Goal: Task Accomplishment & Management: Use online tool/utility

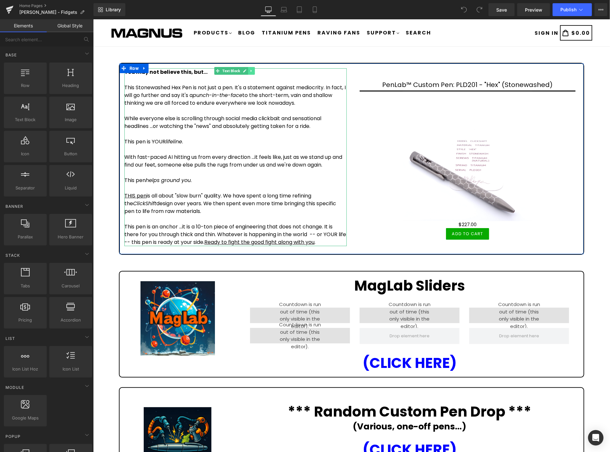
click at [250, 69] on icon at bounding box center [251, 71] width 4 height 4
click at [240, 71] on icon at bounding box center [241, 71] width 4 height 4
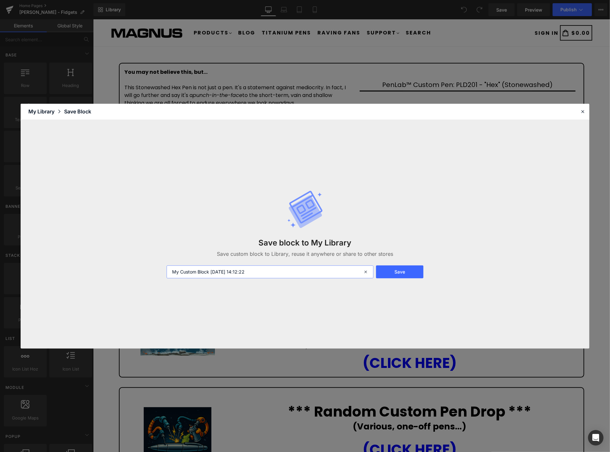
drag, startPoint x: 278, startPoint y: 278, endPoint x: 160, endPoint y: 267, distance: 118.4
click at [160, 267] on div "Save block to My Library Save custom block to Library, reuse it anywhere or sha…" at bounding box center [305, 234] width 568 height 229
type input "front page text 1"
click at [410, 269] on button "Save" at bounding box center [399, 271] width 47 height 13
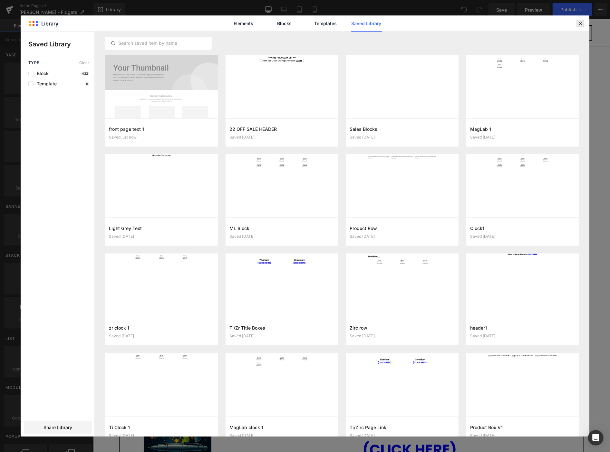
click at [581, 23] on icon at bounding box center [580, 24] width 6 height 6
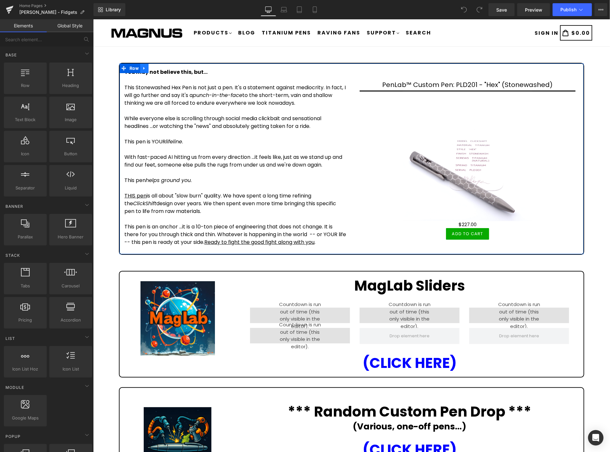
click at [145, 68] on icon at bounding box center [144, 68] width 5 height 5
click at [158, 68] on icon at bounding box center [160, 68] width 5 height 5
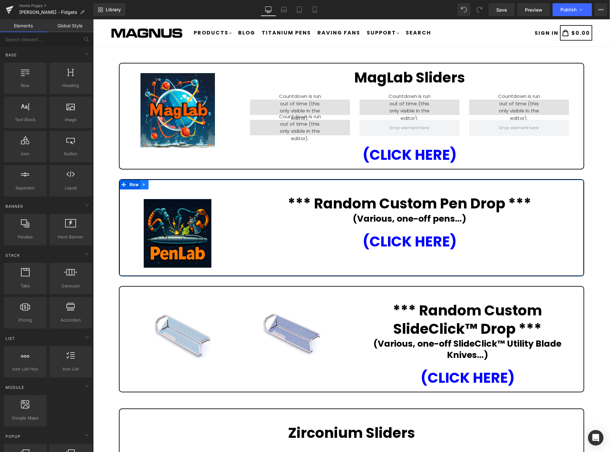
click at [144, 182] on icon at bounding box center [144, 184] width 5 height 5
click at [161, 184] on icon at bounding box center [160, 184] width 5 height 5
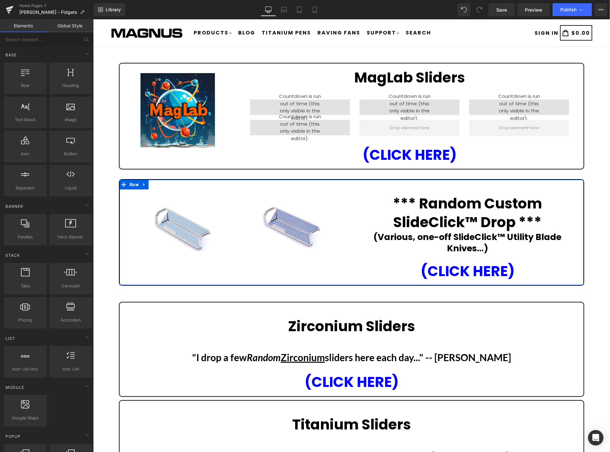
drag, startPoint x: 142, startPoint y: 183, endPoint x: 151, endPoint y: 185, distance: 9.8
click at [143, 183] on icon at bounding box center [144, 184] width 5 height 5
click at [160, 185] on icon at bounding box center [160, 184] width 5 height 5
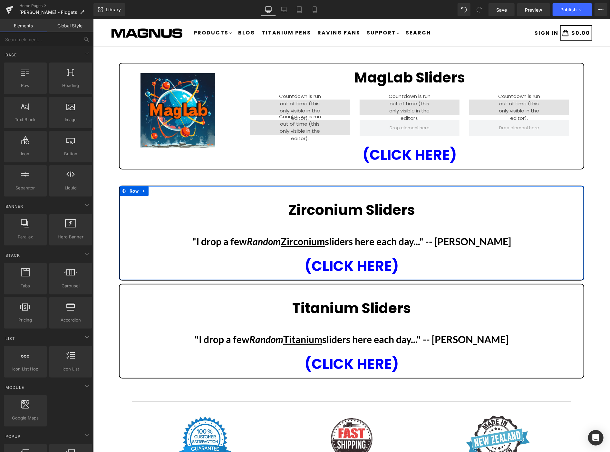
click at [144, 188] on icon at bounding box center [144, 190] width 5 height 5
click at [160, 188] on icon at bounding box center [160, 190] width 5 height 5
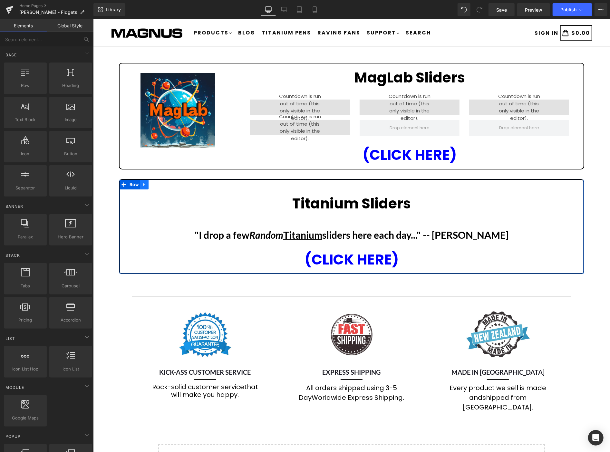
click at [145, 185] on icon at bounding box center [144, 184] width 5 height 5
click at [159, 184] on icon at bounding box center [160, 184] width 5 height 5
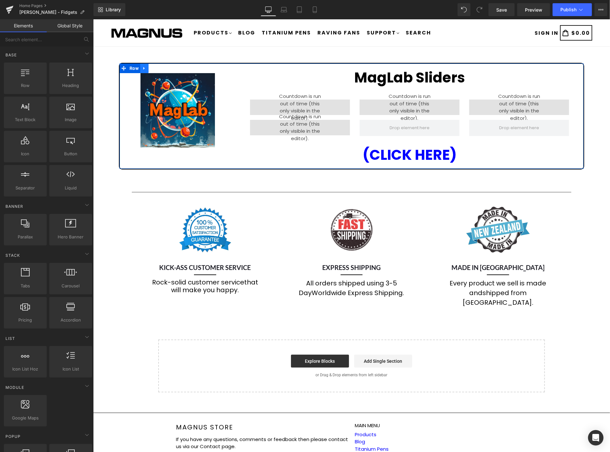
click at [143, 68] on icon at bounding box center [143, 68] width 1 height 3
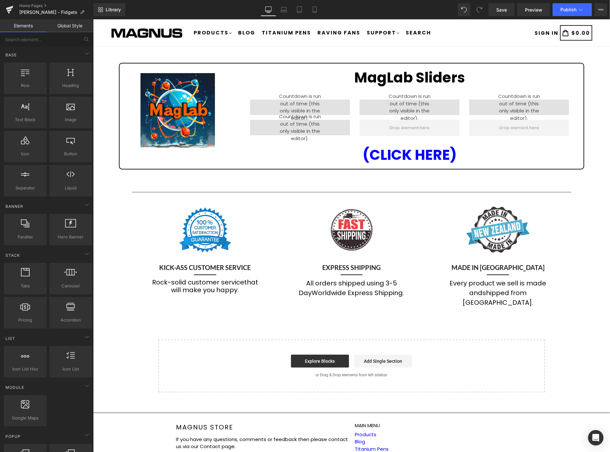
click at [593, 132] on div "Image MagLab Sliders Heading 00 Hours 00 Minutes 00 Seconds Countdown Timer 00 …" at bounding box center [351, 224] width 517 height 336
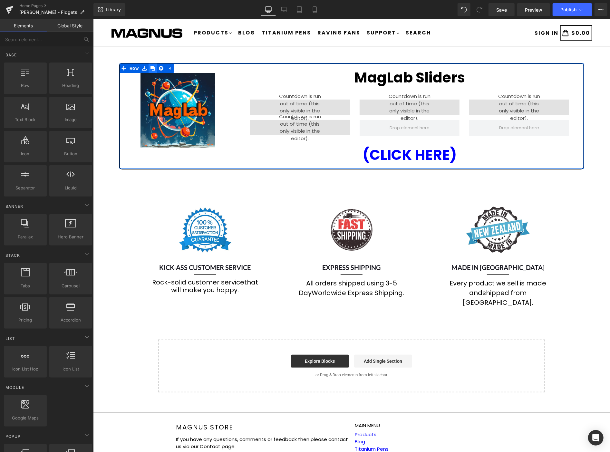
click at [151, 67] on icon at bounding box center [152, 68] width 5 height 5
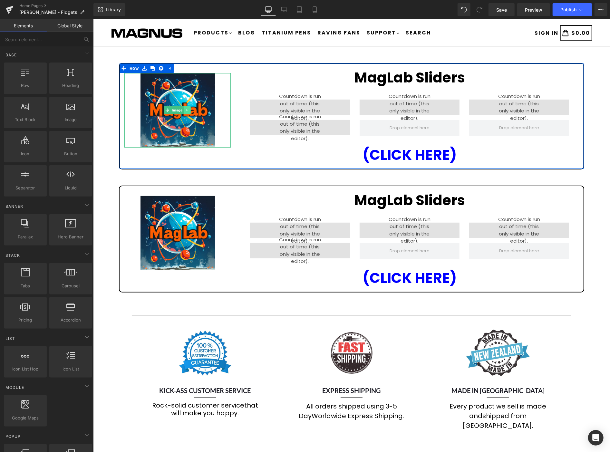
click at [185, 111] on icon at bounding box center [187, 110] width 4 height 4
click at [189, 108] on icon at bounding box center [190, 110] width 4 height 4
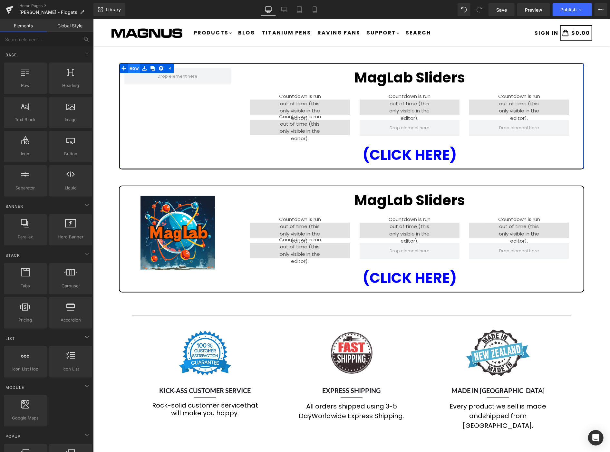
click at [130, 65] on span "Row" at bounding box center [134, 68] width 12 height 10
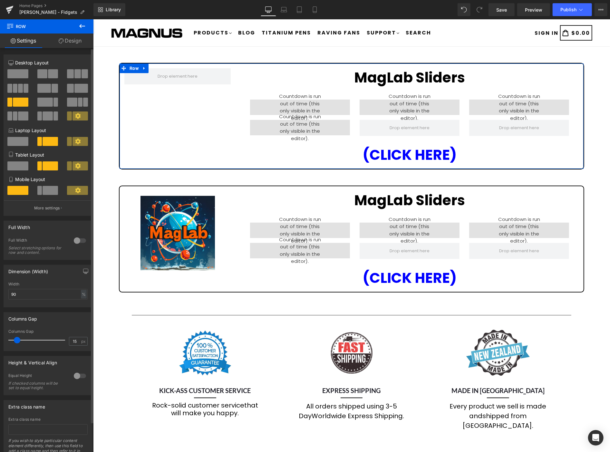
click at [23, 77] on span at bounding box center [17, 73] width 21 height 9
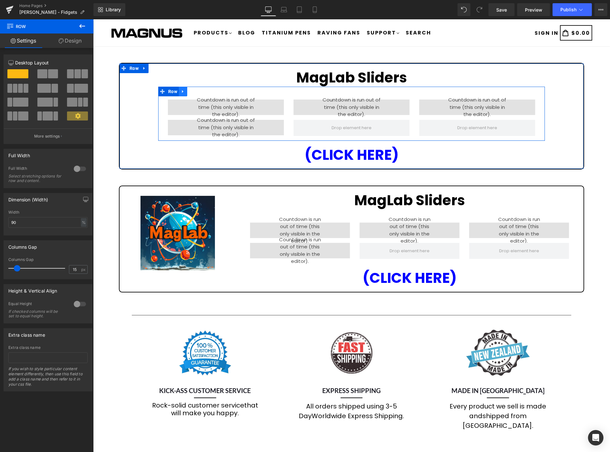
click at [180, 90] on icon at bounding box center [182, 91] width 5 height 5
click at [168, 90] on span "Row" at bounding box center [172, 91] width 12 height 10
click at [392, 81] on strong "MagLab Sliders" at bounding box center [351, 77] width 111 height 20
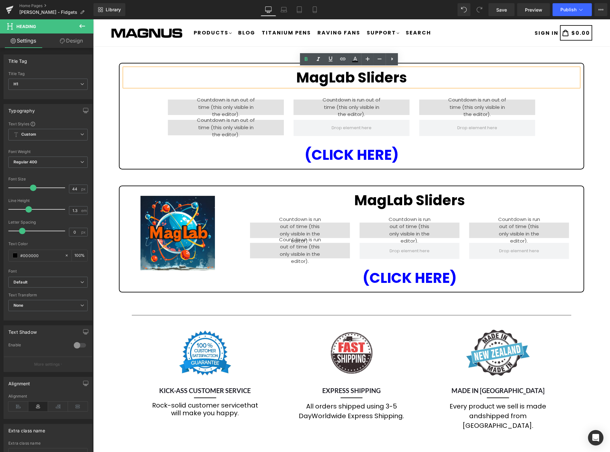
click at [105, 100] on div "MagLab Sliders Heading 00 Hours 00 Minutes 00 Seconds Countdown Timer 00 Hours …" at bounding box center [351, 285] width 517 height 459
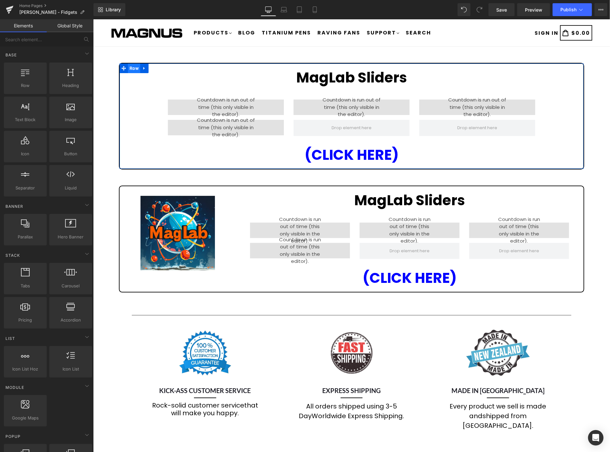
click at [128, 65] on span "Row" at bounding box center [134, 68] width 12 height 10
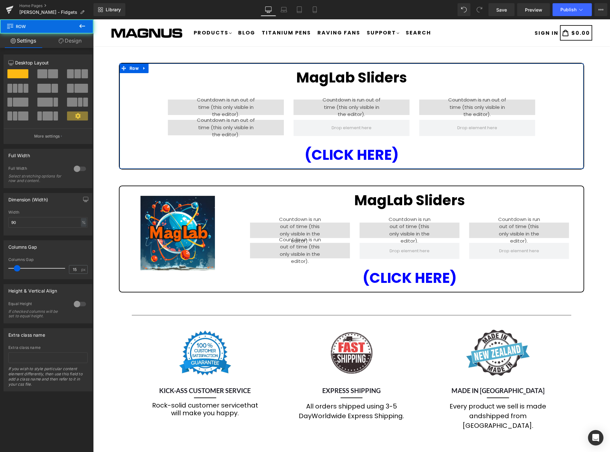
click at [73, 40] on link "Design" at bounding box center [70, 40] width 47 height 14
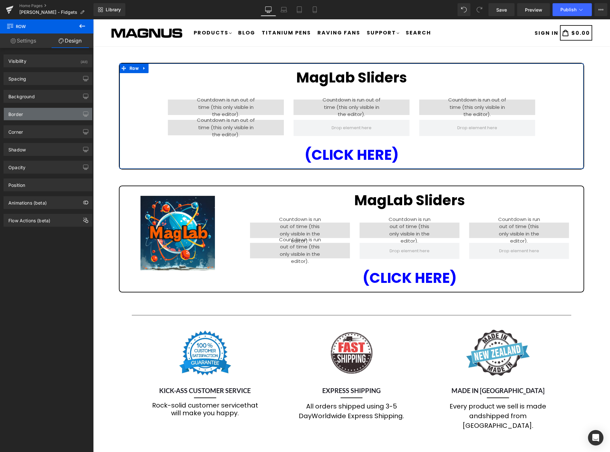
click at [37, 110] on div "Border" at bounding box center [48, 114] width 88 height 12
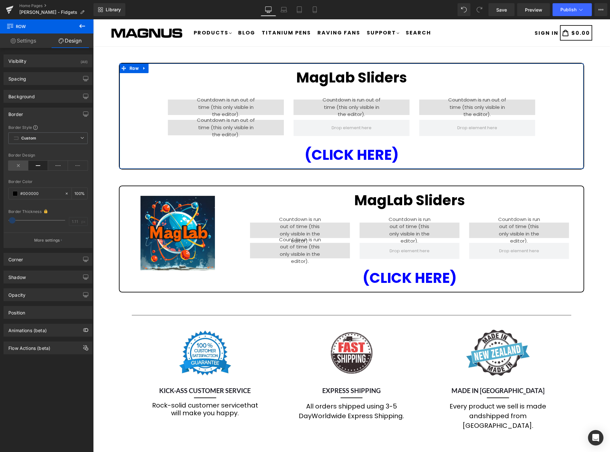
click at [21, 166] on icon at bounding box center [18, 166] width 20 height 10
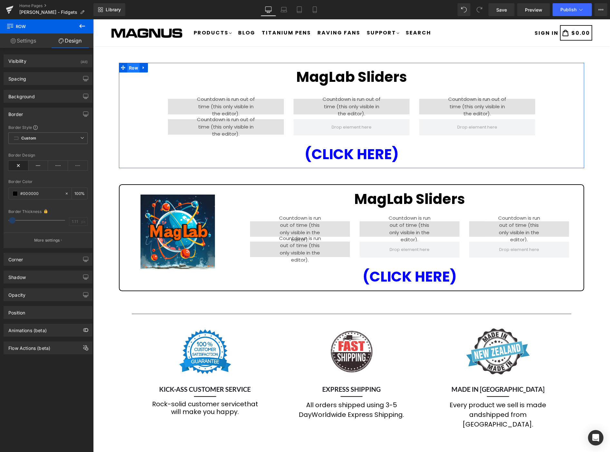
click at [128, 68] on span "Row" at bounding box center [133, 68] width 12 height 10
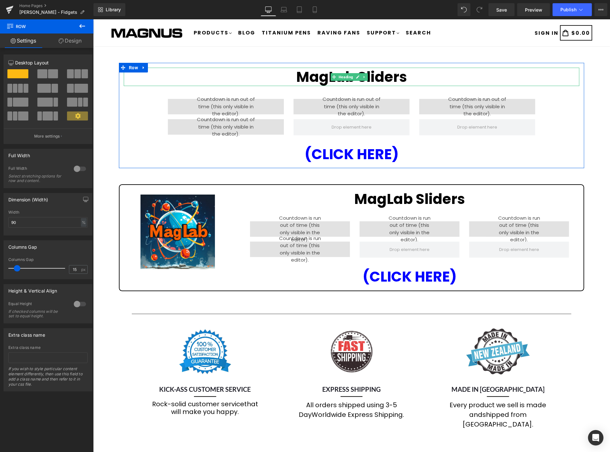
click at [383, 74] on strong "MagLab Sliders" at bounding box center [351, 77] width 111 height 20
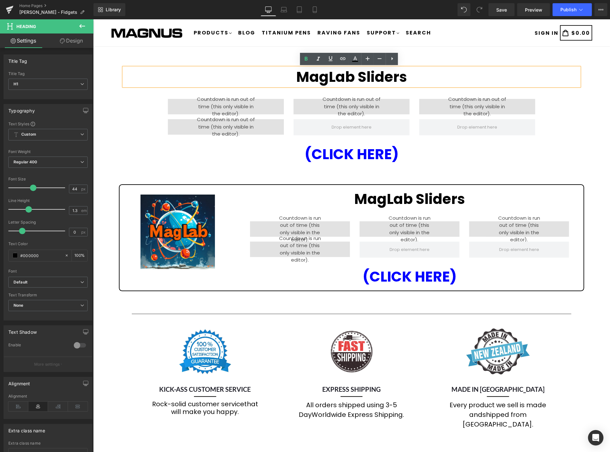
drag, startPoint x: 408, startPoint y: 74, endPoint x: 294, endPoint y: 76, distance: 114.0
click at [294, 76] on h1 "MagLab Sliders" at bounding box center [350, 76] width 455 height 18
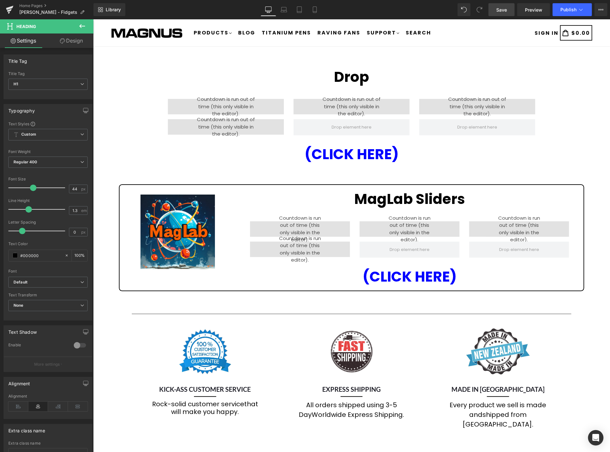
click at [510, 11] on link "Save" at bounding box center [501, 9] width 26 height 13
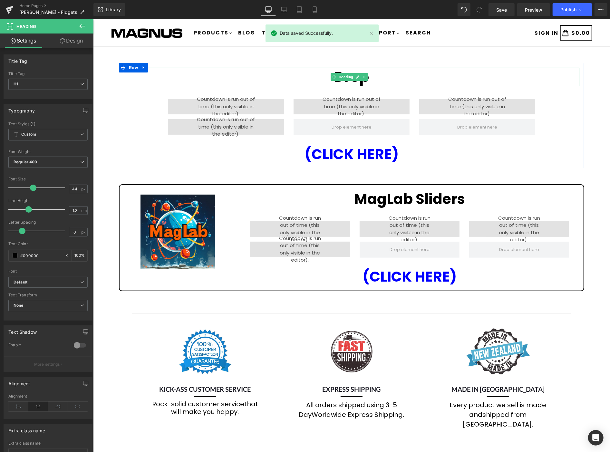
click at [398, 80] on h1 "Drop" at bounding box center [350, 76] width 455 height 18
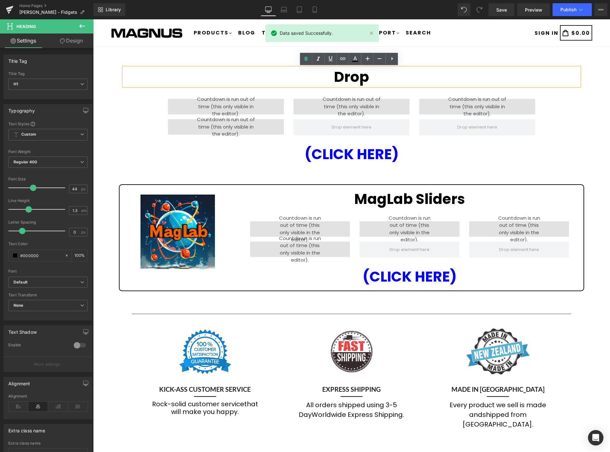
drag, startPoint x: 382, startPoint y: 77, endPoint x: 322, endPoint y: 72, distance: 59.8
click at [322, 72] on h1 "Drop" at bounding box center [350, 76] width 455 height 18
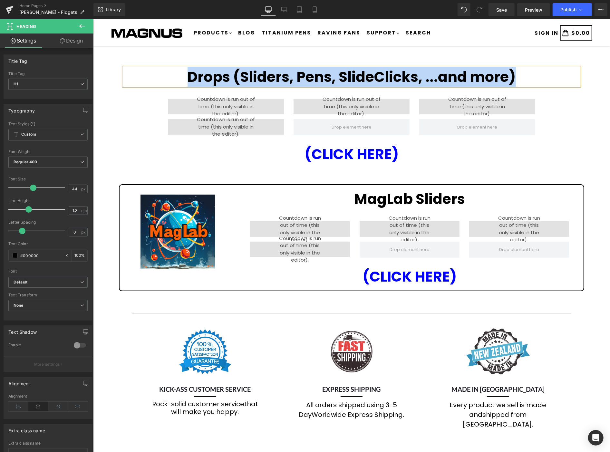
drag, startPoint x: 520, startPoint y: 79, endPoint x: 178, endPoint y: 74, distance: 341.4
click at [178, 74] on h1 "Drops (Sliders, Pens, SlideClicks, ...and more)" at bounding box center [350, 76] width 455 height 18
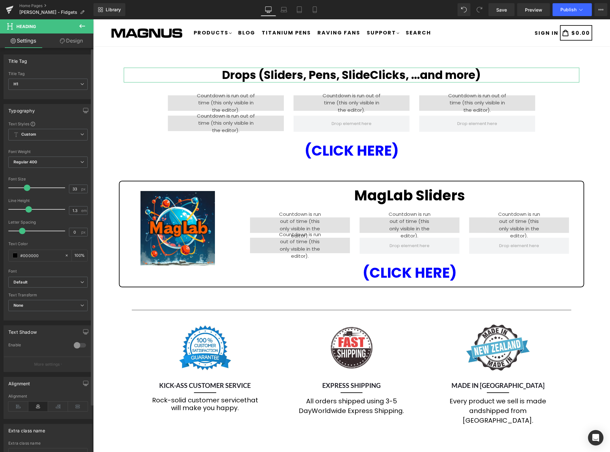
type input "32"
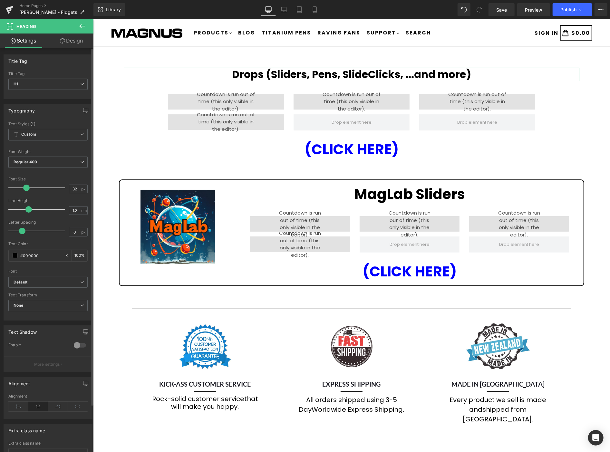
drag, startPoint x: 31, startPoint y: 187, endPoint x: 26, endPoint y: 186, distance: 5.5
click at [26, 186] on span at bounding box center [26, 188] width 6 height 6
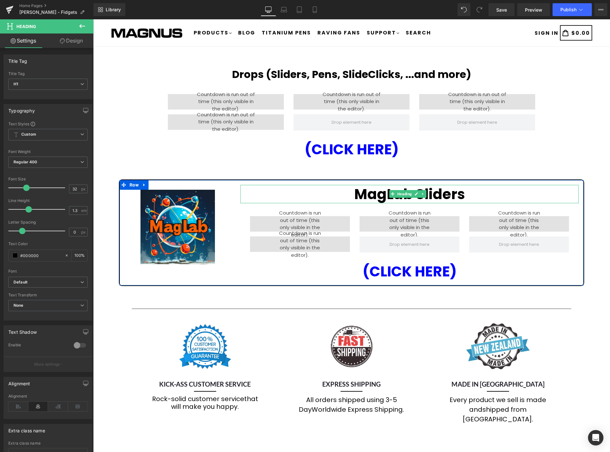
click at [445, 190] on strong "MagLab Sliders" at bounding box center [409, 194] width 111 height 20
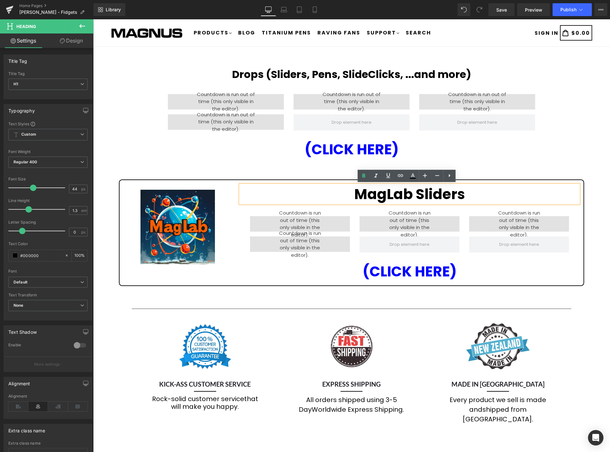
drag, startPoint x: 469, startPoint y: 195, endPoint x: 348, endPoint y: 200, distance: 120.9
click at [348, 200] on h1 "MagLab Sliders" at bounding box center [409, 194] width 338 height 18
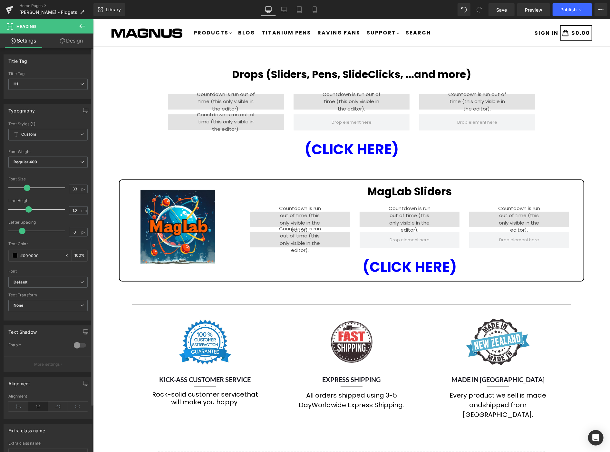
type input "32"
drag, startPoint x: 32, startPoint y: 189, endPoint x: 26, endPoint y: 188, distance: 6.5
click at [26, 188] on span at bounding box center [26, 188] width 6 height 6
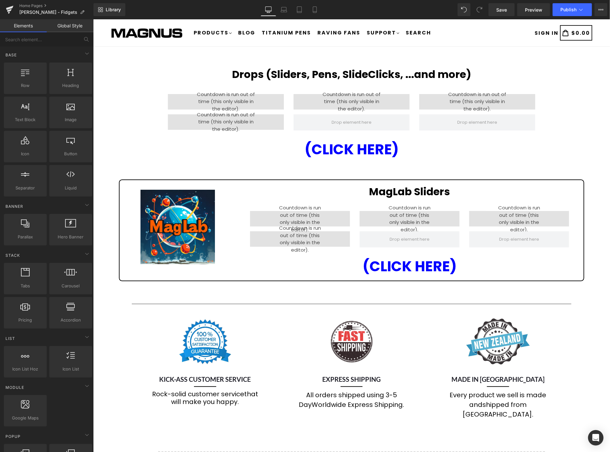
click at [594, 177] on div "Drops (Sliders, Pens, SlideClicks, ...and more) Heading 00 Hours 00 Minutes 00 …" at bounding box center [351, 280] width 517 height 448
click at [504, 12] on span "Save" at bounding box center [501, 9] width 11 height 7
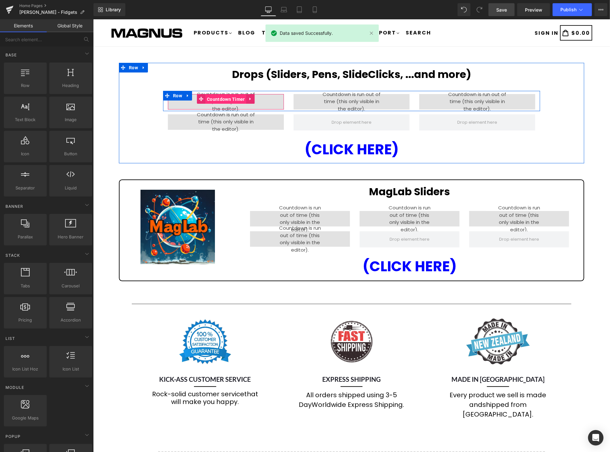
click at [217, 96] on span "Countdown Timer" at bounding box center [225, 99] width 41 height 10
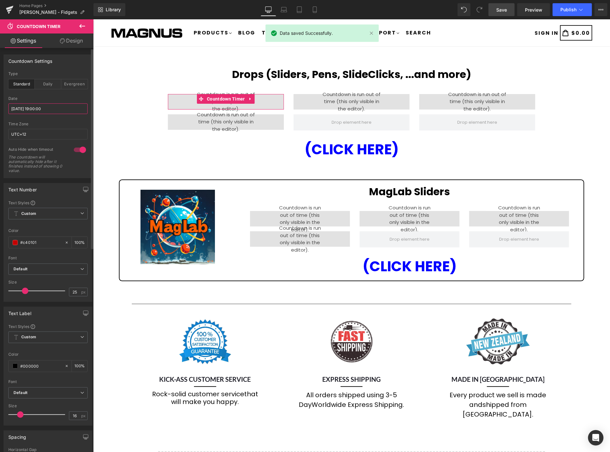
click at [56, 111] on input "2025/09/25 19:00:00" at bounding box center [47, 108] width 79 height 11
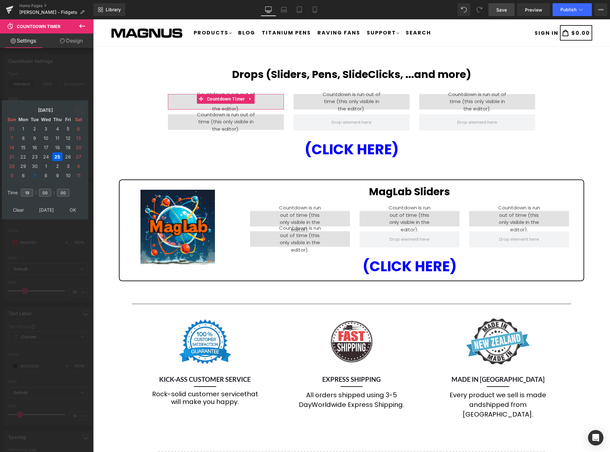
click at [81, 109] on icon at bounding box center [79, 110] width 6 height 6
click at [34, 136] on td "7" at bounding box center [35, 138] width 10 height 9
type input "[DATE] 19:00:00"
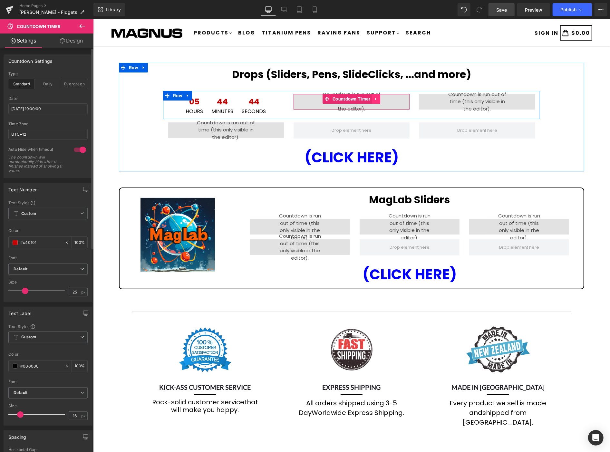
click at [374, 100] on icon at bounding box center [376, 98] width 5 height 5
click at [378, 97] on icon at bounding box center [380, 98] width 5 height 5
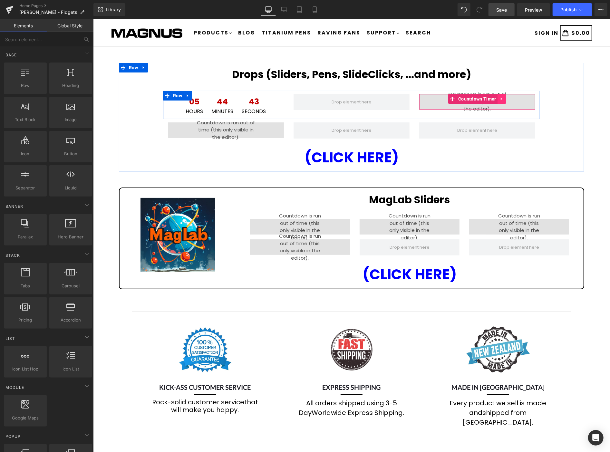
click at [500, 98] on icon at bounding box center [500, 98] width 1 height 3
click at [503, 98] on icon at bounding box center [505, 98] width 5 height 5
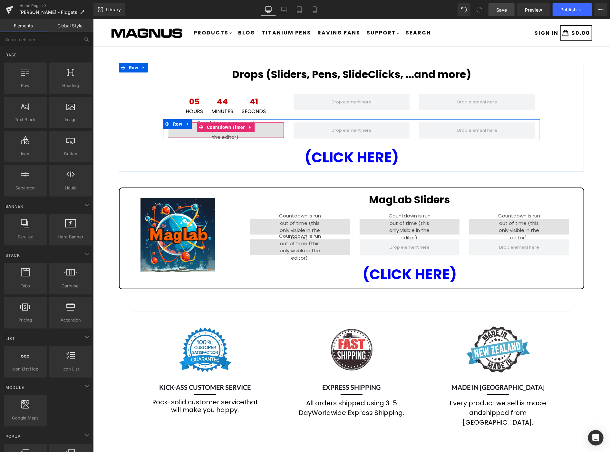
click at [248, 124] on icon at bounding box center [250, 126] width 5 height 5
click at [253, 126] on icon at bounding box center [254, 127] width 5 height 5
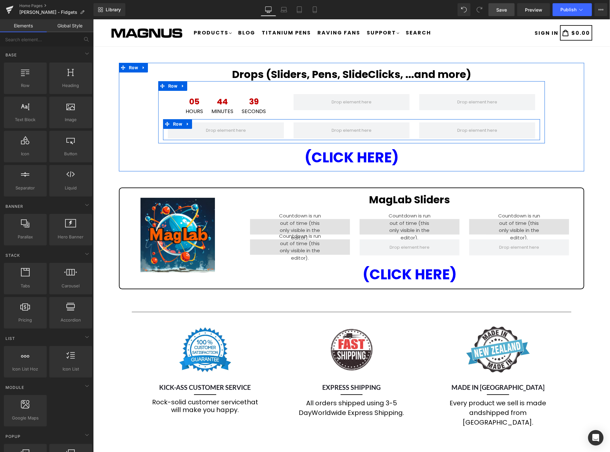
click at [186, 124] on icon at bounding box center [187, 123] width 5 height 5
click at [202, 121] on icon at bounding box center [204, 123] width 5 height 5
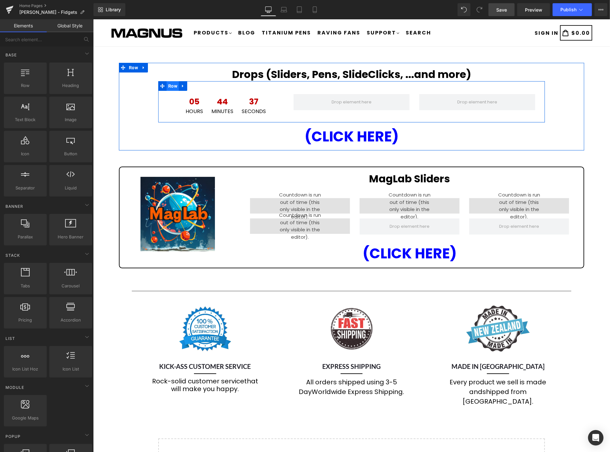
click at [166, 84] on span "Row" at bounding box center [172, 86] width 12 height 10
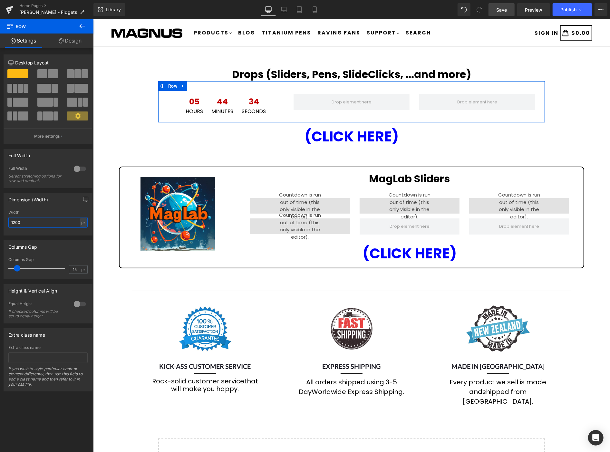
drag, startPoint x: 37, startPoint y: 222, endPoint x: 61, endPoint y: 224, distance: 23.9
click at [37, 222] on input "1200" at bounding box center [47, 222] width 79 height 11
click at [80, 223] on div "px" at bounding box center [83, 222] width 6 height 9
click at [81, 231] on li "%" at bounding box center [83, 232] width 8 height 9
type input "100"
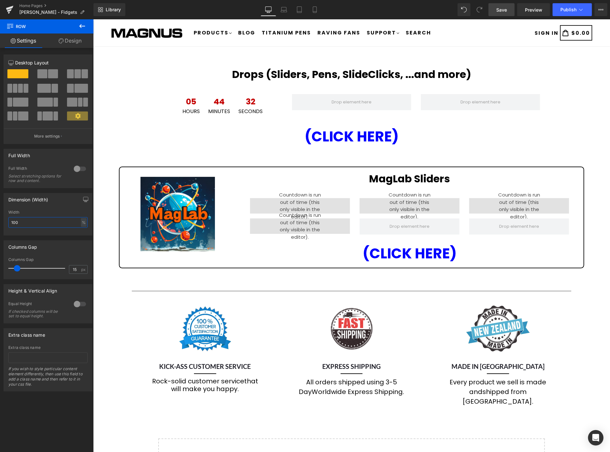
drag, startPoint x: 29, startPoint y: 221, endPoint x: -6, endPoint y: 215, distance: 35.5
click at [0, 215] on html "Row You are previewing how the will restyle your page. You can not edit Element…" at bounding box center [305, 226] width 610 height 452
click at [50, 217] on div "Width 100 % % px" at bounding box center [47, 222] width 79 height 25
click at [52, 223] on input "100" at bounding box center [47, 222] width 79 height 11
click at [591, 93] on div "Drops (Sliders, Pens, SlideClicks, ...and more) Heading 05 Hours 44 Minutes 28 …" at bounding box center [351, 273] width 517 height 435
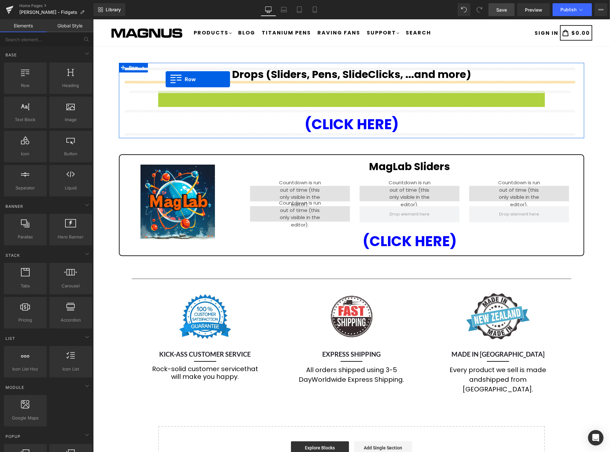
drag, startPoint x: 158, startPoint y: 95, endPoint x: 165, endPoint y: 79, distance: 18.0
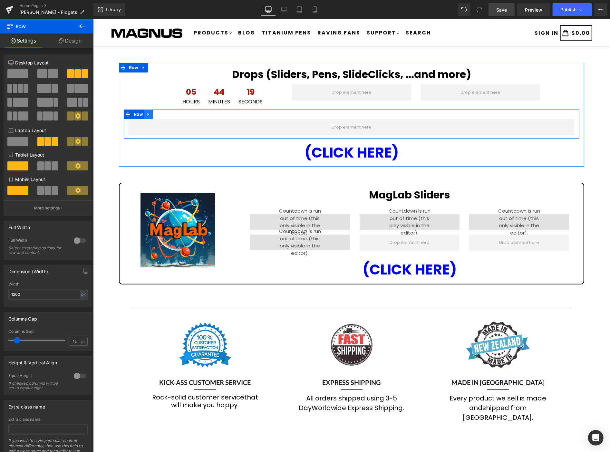
click at [146, 111] on icon at bounding box center [148, 113] width 5 height 5
drag, startPoint x: 163, startPoint y: 113, endPoint x: 167, endPoint y: 110, distance: 5.5
click at [163, 113] on icon at bounding box center [165, 114] width 5 height 5
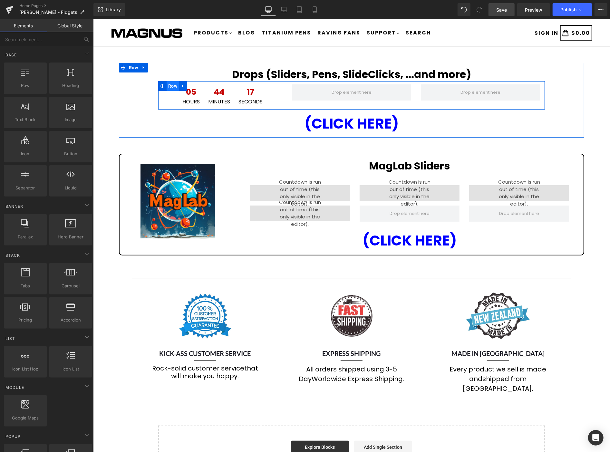
click at [168, 84] on span "Row" at bounding box center [172, 86] width 12 height 10
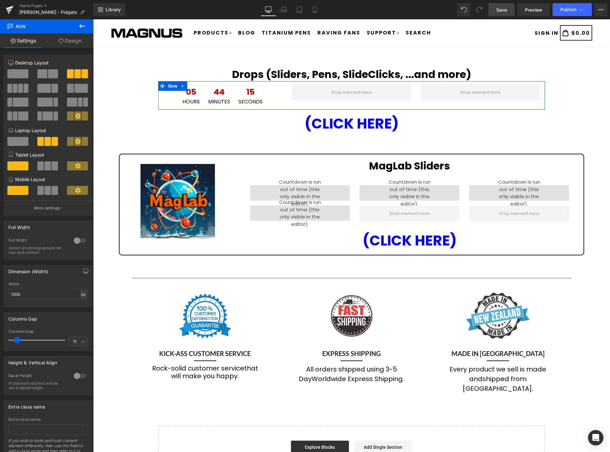
click at [80, 295] on div "px" at bounding box center [83, 294] width 6 height 9
drag, startPoint x: 82, startPoint y: 307, endPoint x: 73, endPoint y: 303, distance: 9.8
click at [82, 307] on li "%" at bounding box center [83, 303] width 8 height 9
type input "100"
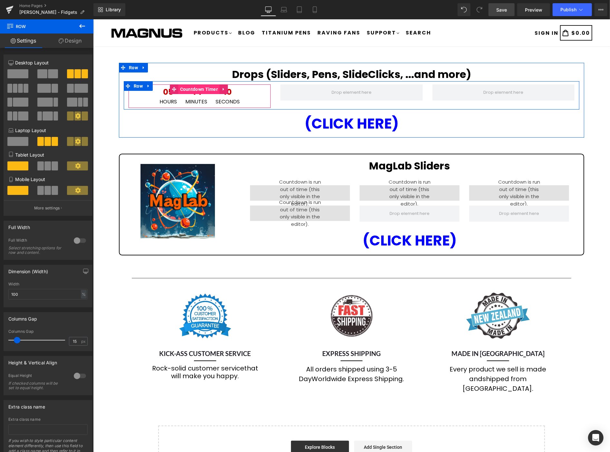
click at [193, 90] on span "Countdown Timer" at bounding box center [198, 89] width 41 height 10
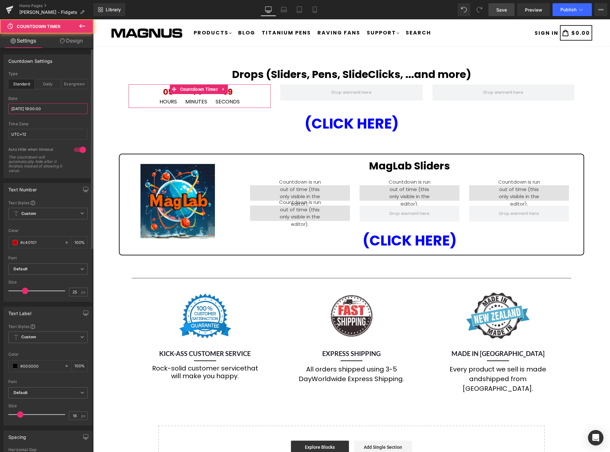
click at [56, 112] on input "[DATE] 19:00:00" at bounding box center [47, 108] width 79 height 11
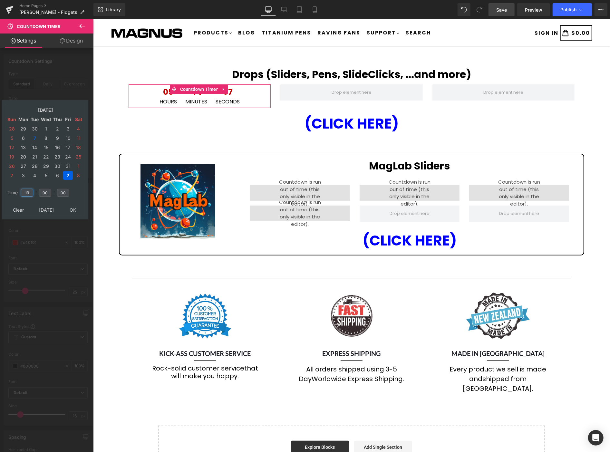
drag, startPoint x: 31, startPoint y: 189, endPoint x: 10, endPoint y: 181, distance: 22.5
click at [9, 185] on tr "Time 19 : 00 : 00" at bounding box center [45, 188] width 79 height 7
type input "15"
type input "[DATE] 15:00:00"
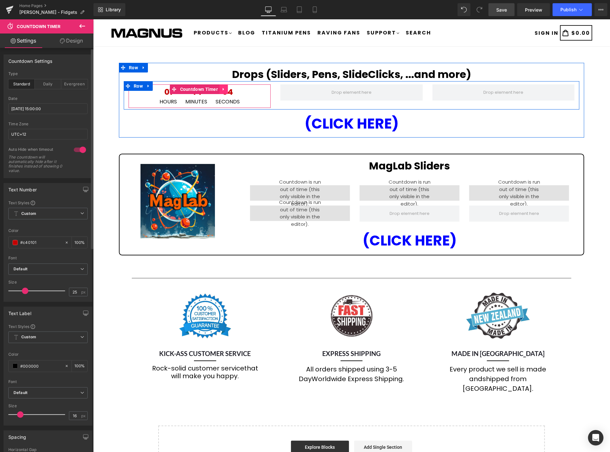
click at [222, 89] on icon at bounding box center [222, 88] width 1 height 3
click at [218, 89] on icon at bounding box center [219, 89] width 5 height 5
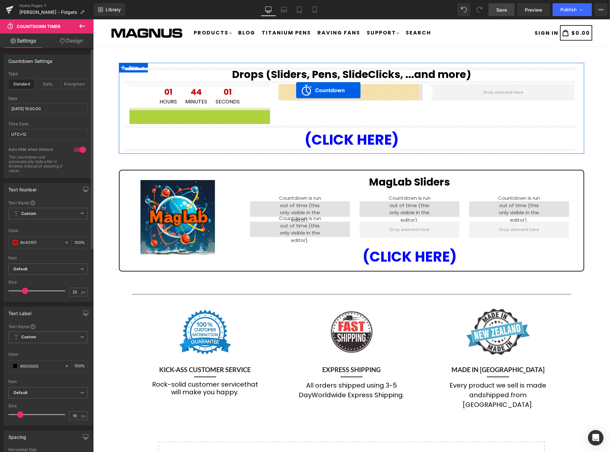
drag, startPoint x: 173, startPoint y: 110, endPoint x: 296, endPoint y: 90, distance: 124.7
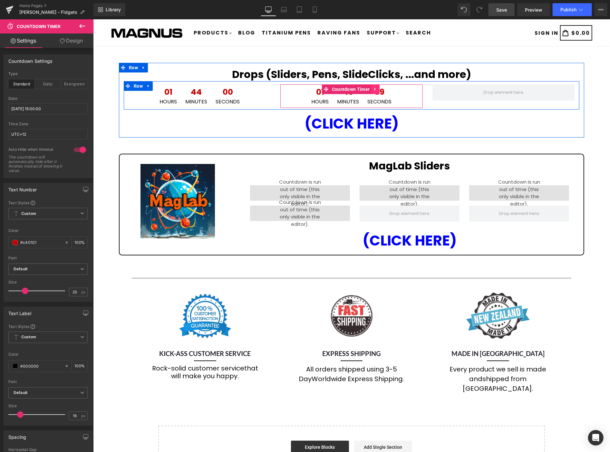
click at [376, 88] on link at bounding box center [375, 89] width 8 height 10
click at [369, 90] on icon at bounding box center [370, 88] width 5 height 5
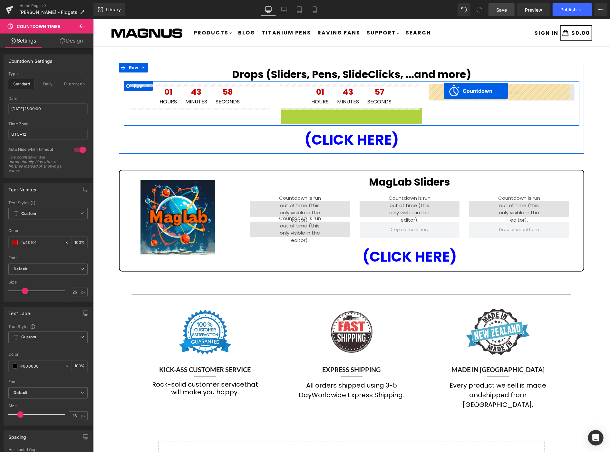
drag, startPoint x: 322, startPoint y: 111, endPoint x: 443, endPoint y: 90, distance: 122.8
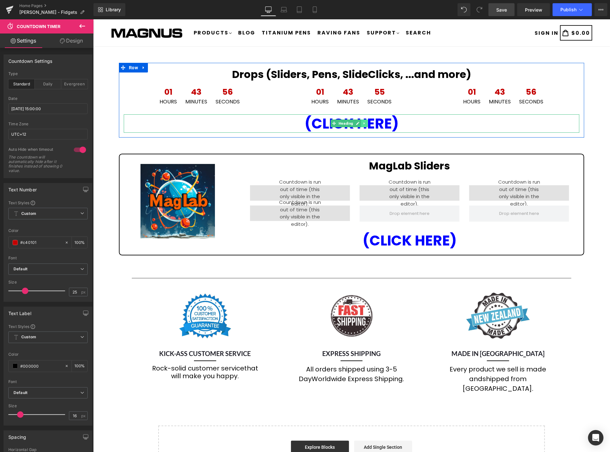
click at [362, 124] on icon at bounding box center [364, 123] width 4 height 4
click at [367, 123] on icon at bounding box center [368, 123] width 4 height 4
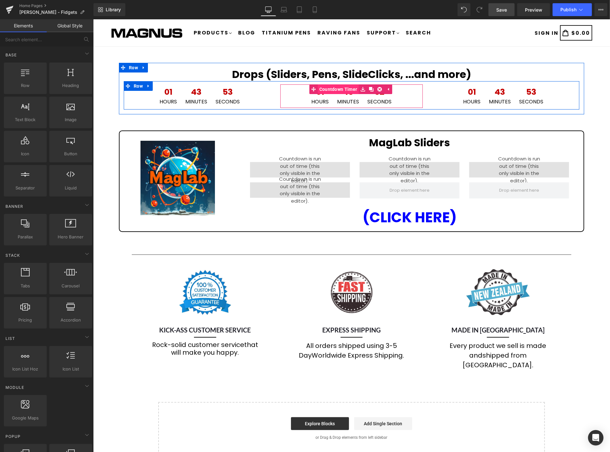
click at [349, 88] on span "Countdown Timer" at bounding box center [337, 89] width 41 height 10
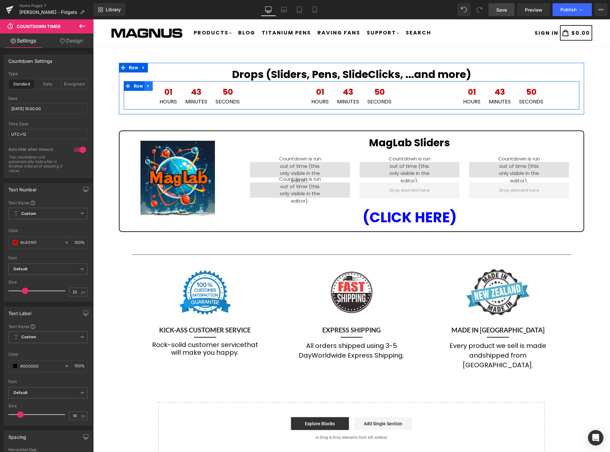
click at [147, 85] on icon at bounding box center [148, 85] width 5 height 5
click at [156, 85] on icon at bounding box center [156, 85] width 5 height 5
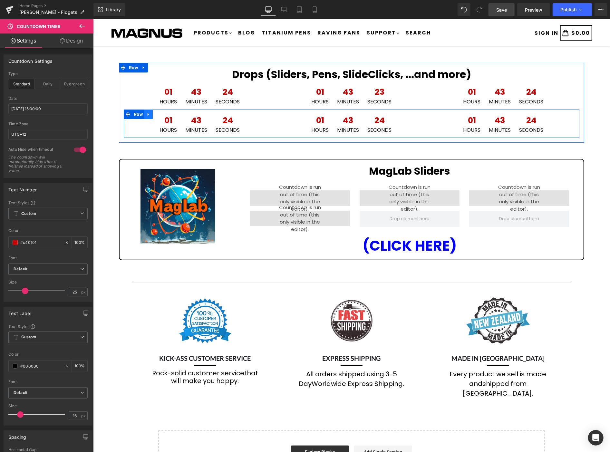
click at [148, 114] on icon at bounding box center [148, 113] width 5 height 5
click at [157, 113] on icon at bounding box center [156, 114] width 5 height 5
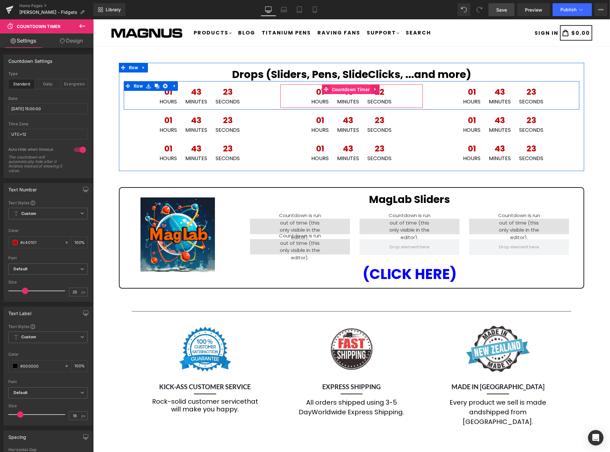
click at [347, 88] on span "Countdown Timer" at bounding box center [350, 89] width 41 height 10
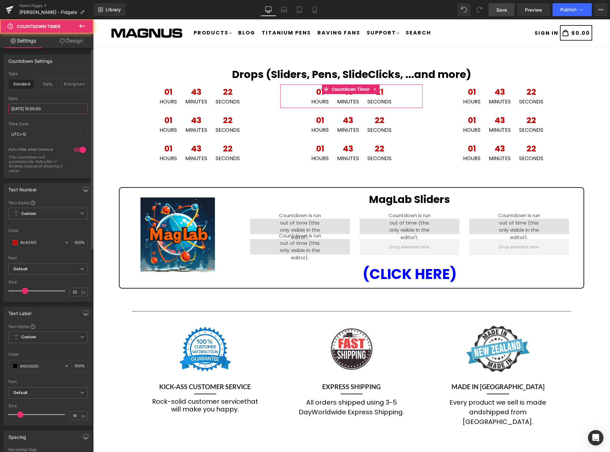
click at [56, 107] on input "[DATE] 15:00:00" at bounding box center [47, 108] width 79 height 11
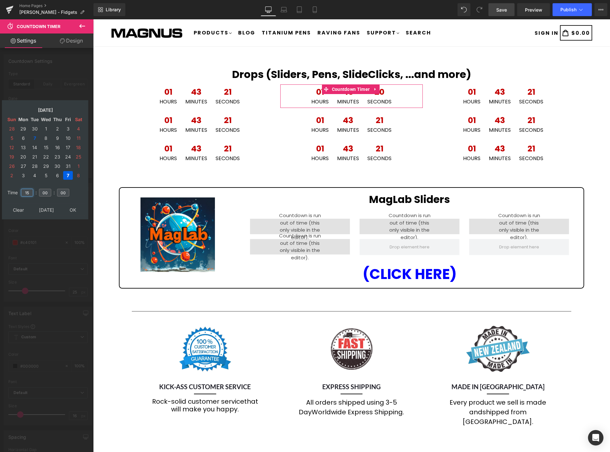
drag, startPoint x: 29, startPoint y: 191, endPoint x: 8, endPoint y: 184, distance: 22.1
click at [8, 185] on tr "Time 15 : 00 : 00" at bounding box center [45, 188] width 79 height 7
type input "17"
type input "[DATE] 17:00:00"
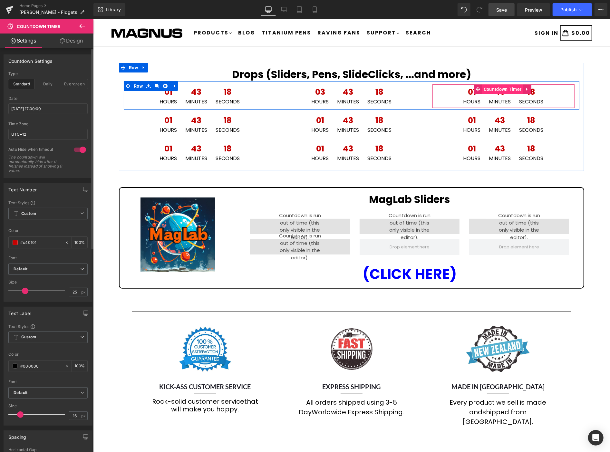
click at [491, 88] on span "Countdown Timer" at bounding box center [501, 89] width 41 height 10
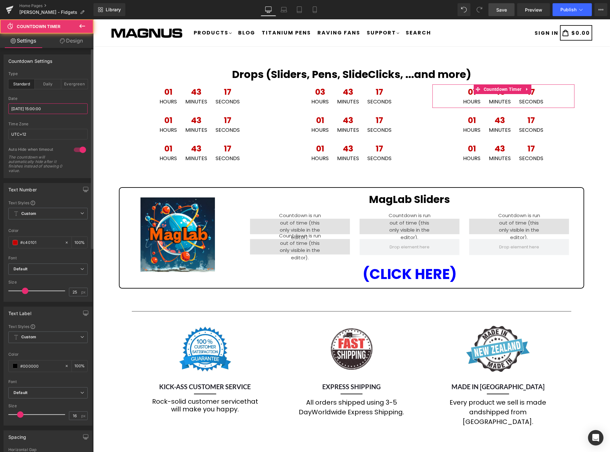
click at [68, 108] on input "[DATE] 15:00:00" at bounding box center [47, 108] width 79 height 11
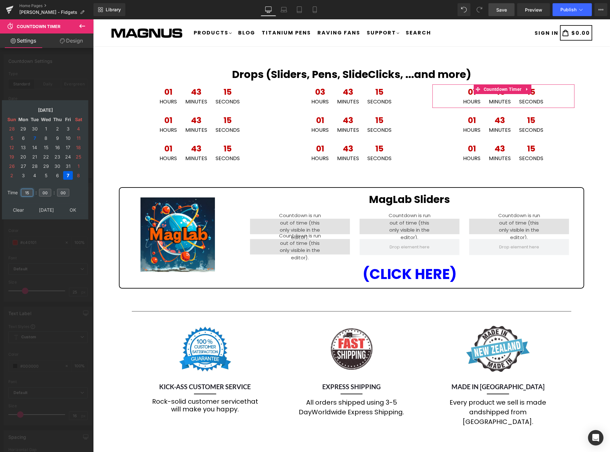
drag, startPoint x: 30, startPoint y: 190, endPoint x: 14, endPoint y: 188, distance: 16.6
click at [14, 188] on tr "Time 15 : 00 : 00" at bounding box center [45, 188] width 79 height 7
type input "19"
drag, startPoint x: 71, startPoint y: 205, endPoint x: 91, endPoint y: 199, distance: 20.6
type input "[DATE] 19:00:00"
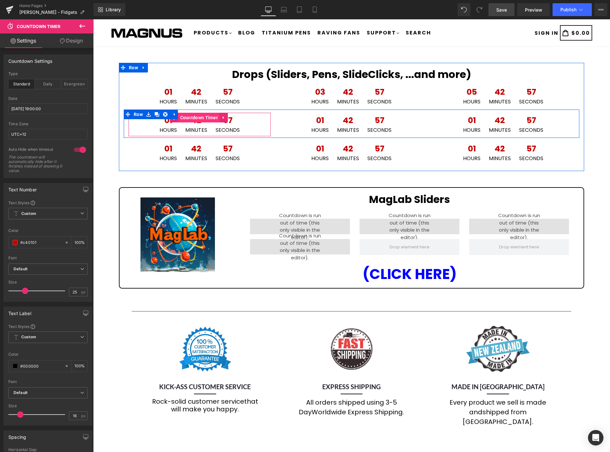
click at [197, 117] on span "Countdown Timer" at bounding box center [198, 117] width 41 height 10
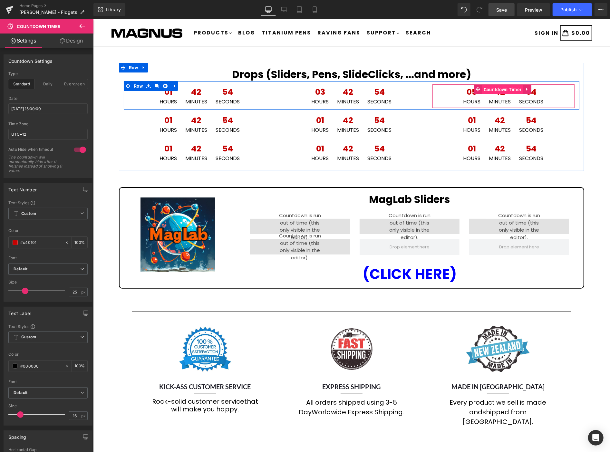
click at [493, 86] on span "Countdown Timer" at bounding box center [501, 89] width 41 height 10
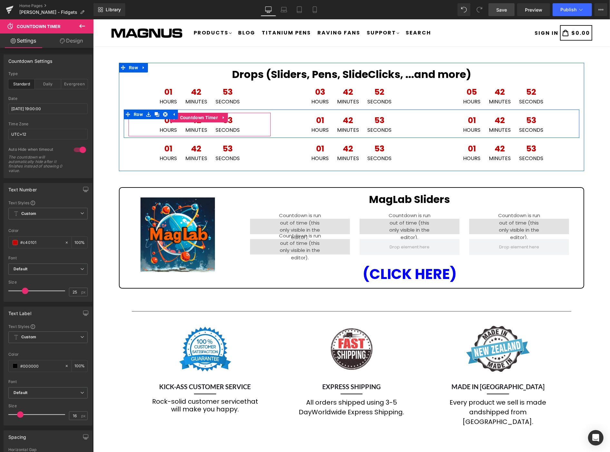
click at [198, 117] on span "Countdown Timer" at bounding box center [198, 117] width 41 height 10
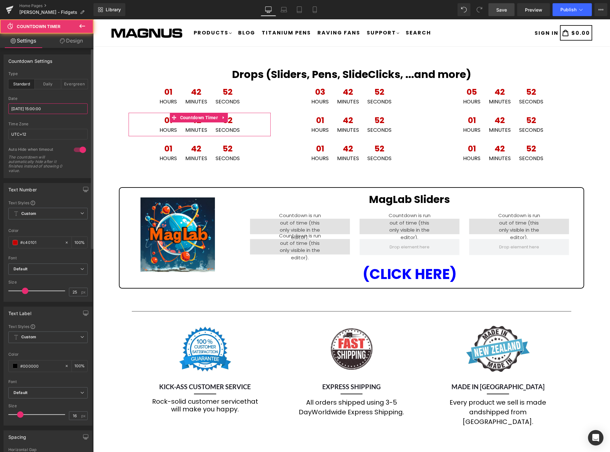
click at [49, 111] on input "[DATE] 15:00:00" at bounding box center [47, 108] width 79 height 11
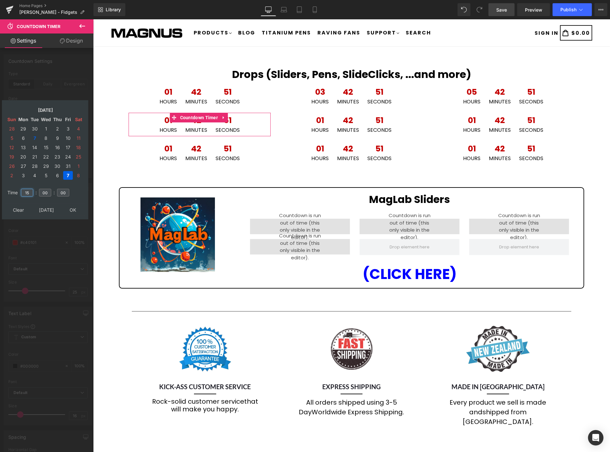
drag, startPoint x: 32, startPoint y: 191, endPoint x: 6, endPoint y: 187, distance: 26.0
click at [8, 186] on tr "Time 15 : 00 : 00" at bounding box center [45, 188] width 79 height 7
type input "21"
type input "[DATE] 21:00:00"
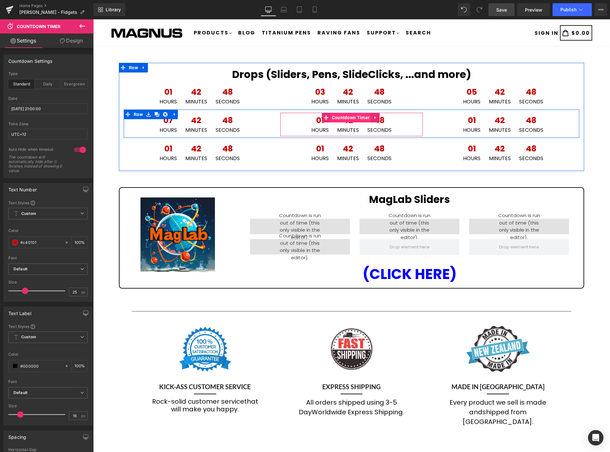
click at [348, 113] on span "Countdown Timer" at bounding box center [350, 117] width 41 height 10
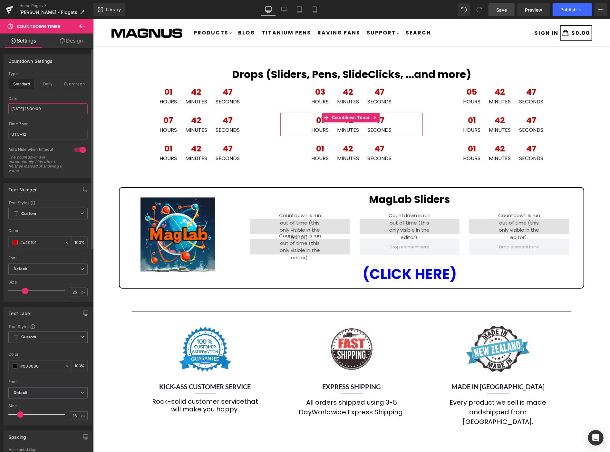
click at [64, 110] on input "[DATE] 15:00:00" at bounding box center [47, 108] width 79 height 11
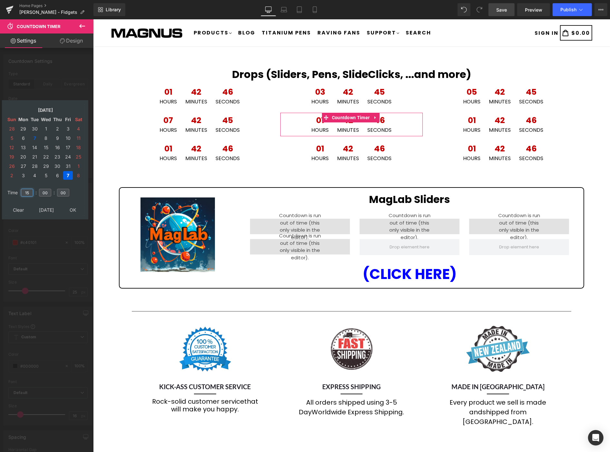
drag, startPoint x: 30, startPoint y: 189, endPoint x: 17, endPoint y: 186, distance: 13.8
click at [17, 187] on tr "Time 15 : 00 : 00" at bounding box center [45, 188] width 79 height 7
type input "23"
type input "[DATE] 23:00:00"
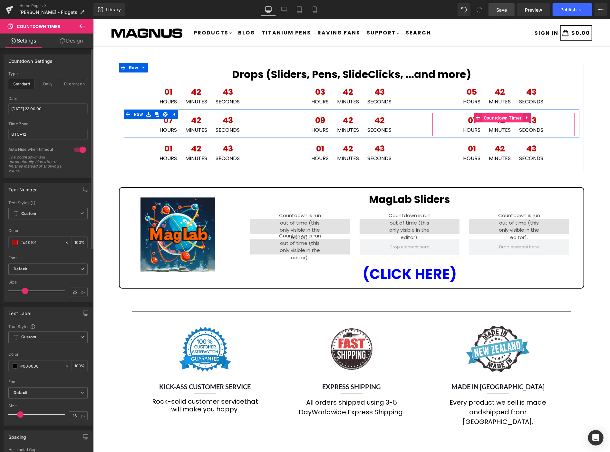
click at [499, 117] on span "Countdown Timer" at bounding box center [501, 118] width 41 height 10
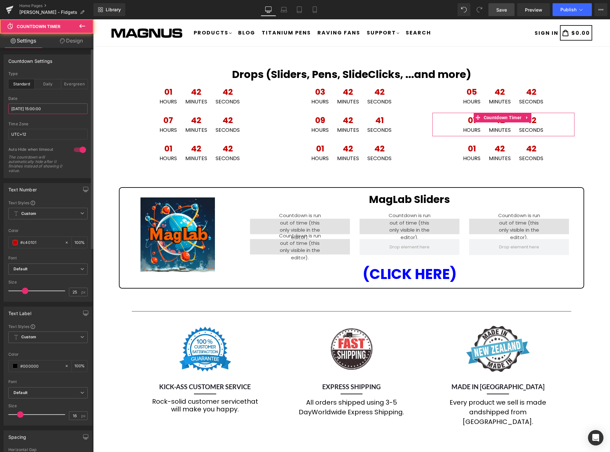
click at [66, 108] on input "[DATE] 15:00:00" at bounding box center [47, 108] width 79 height 11
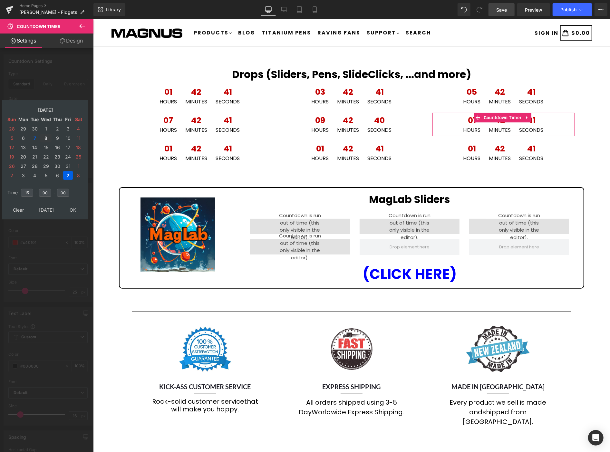
click at [47, 135] on td "8" at bounding box center [45, 138] width 11 height 9
click at [11, 185] on tr "Time 15 : 00 : 00" at bounding box center [45, 188] width 79 height 7
type input "01"
drag, startPoint x: 35, startPoint y: 174, endPoint x: 74, endPoint y: 206, distance: 50.8
type input "[DATE] 01:00:00"
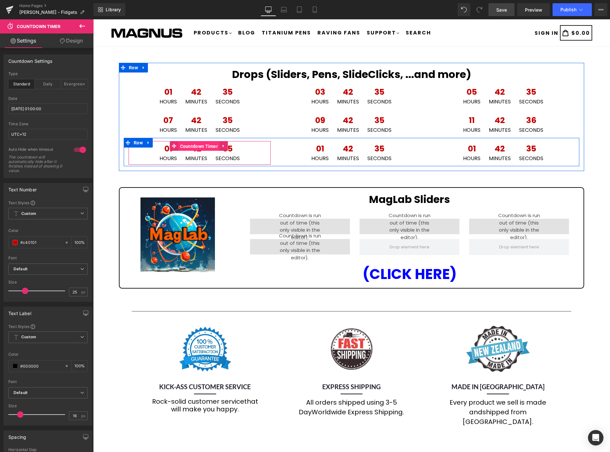
click at [193, 146] on span "Countdown Timer" at bounding box center [198, 146] width 41 height 10
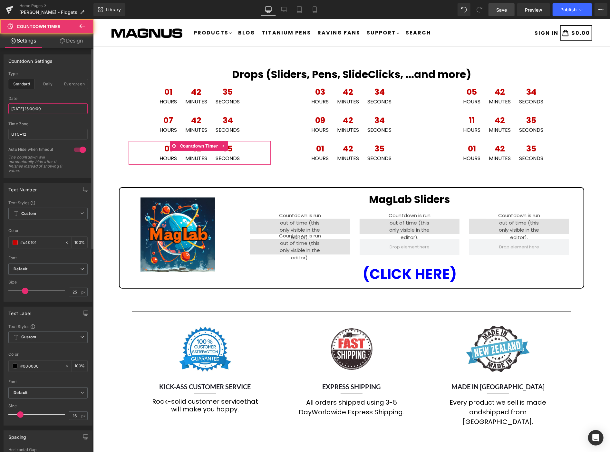
click at [49, 107] on input "[DATE] 15:00:00" at bounding box center [47, 108] width 79 height 11
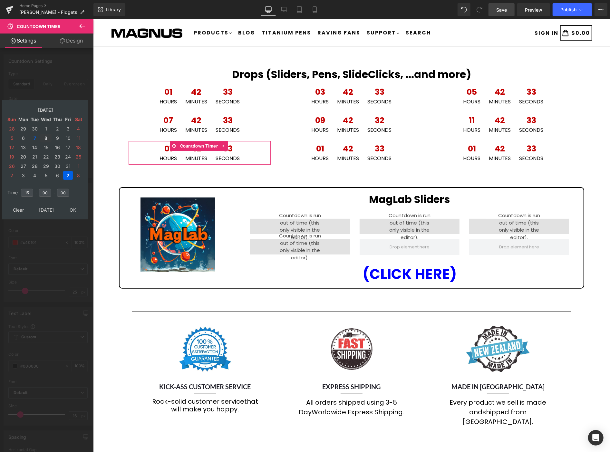
click at [45, 135] on td "8" at bounding box center [45, 138] width 11 height 9
drag, startPoint x: 32, startPoint y: 189, endPoint x: 14, endPoint y: 185, distance: 18.3
click at [18, 187] on tr "Time 15 : 00 : 00" at bounding box center [45, 188] width 79 height 7
type input "03"
drag, startPoint x: 73, startPoint y: 204, endPoint x: 167, endPoint y: 180, distance: 97.5
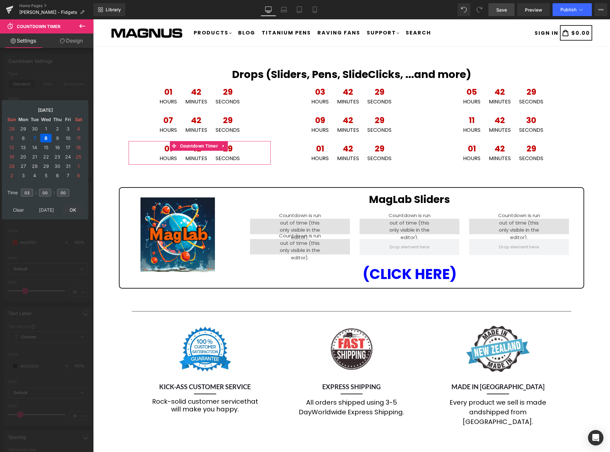
type input "[DATE] 03:00:00"
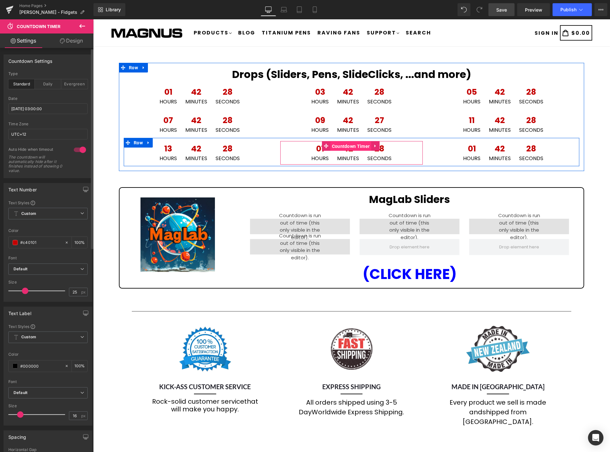
click at [338, 143] on span "Countdown Timer" at bounding box center [350, 146] width 41 height 10
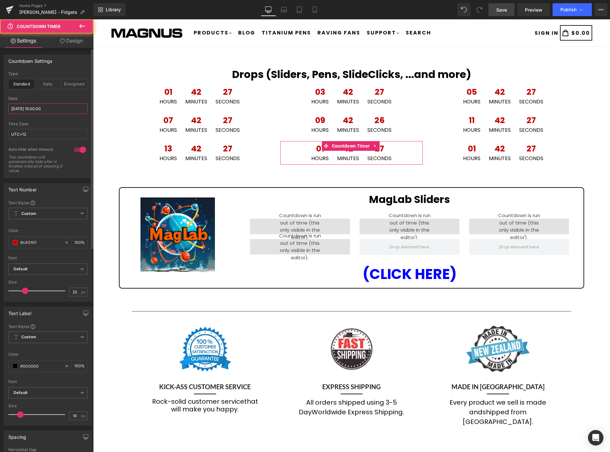
click at [69, 112] on input "[DATE] 15:00:00" at bounding box center [47, 108] width 79 height 11
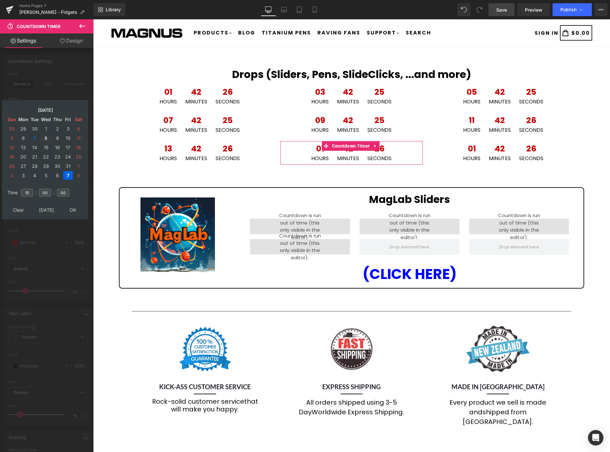
click at [46, 137] on td "8" at bounding box center [45, 138] width 11 height 9
drag, startPoint x: 30, startPoint y: 188, endPoint x: 8, endPoint y: 183, distance: 22.9
click at [8, 185] on tr "Time 15 : 00 : 00" at bounding box center [45, 188] width 79 height 7
type input "05"
drag, startPoint x: 70, startPoint y: 204, endPoint x: 139, endPoint y: 166, distance: 79.0
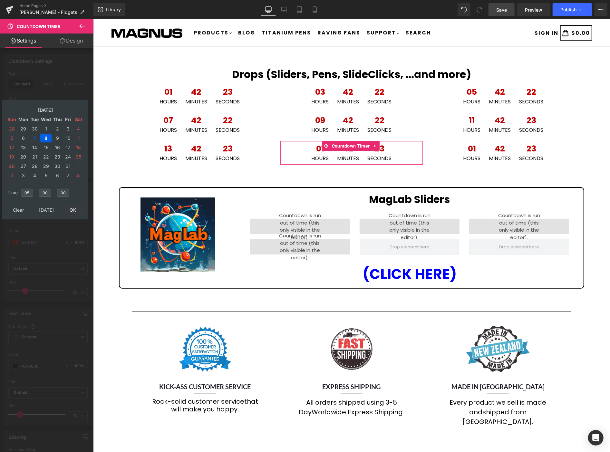
type input "[DATE] 05:00:00"
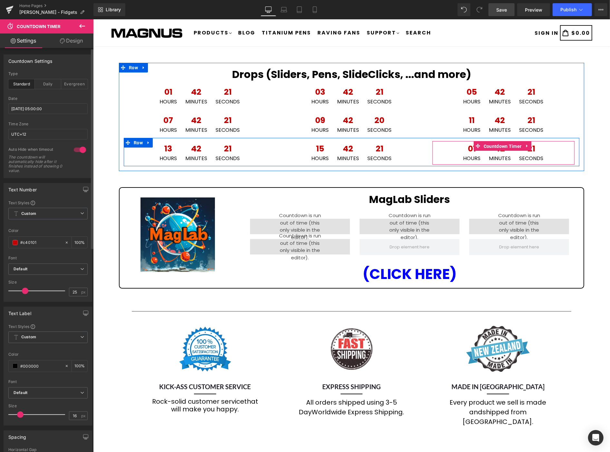
drag, startPoint x: 504, startPoint y: 147, endPoint x: 364, endPoint y: 141, distance: 139.6
click at [503, 147] on span "Countdown Timer" at bounding box center [501, 146] width 41 height 10
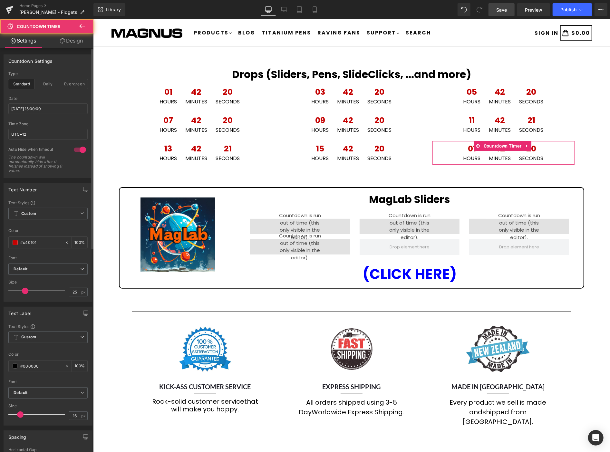
click at [60, 102] on div "Date 2025/10/07 15:00:00" at bounding box center [47, 108] width 79 height 25
click at [60, 107] on input "[DATE] 15:00:00" at bounding box center [47, 108] width 79 height 11
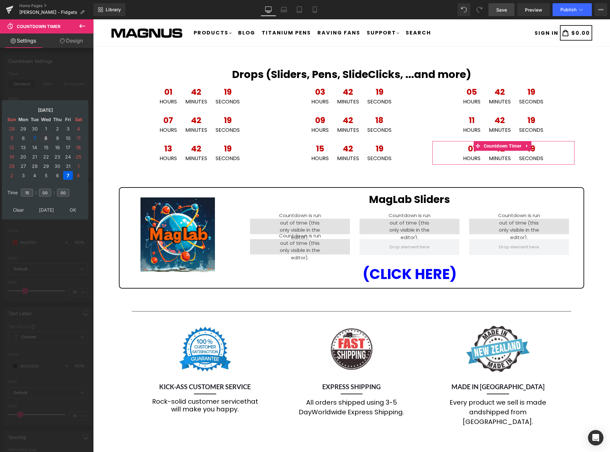
click at [46, 134] on td "8" at bounding box center [45, 138] width 11 height 9
drag, startPoint x: 31, startPoint y: 190, endPoint x: 12, endPoint y: 185, distance: 19.2
click at [12, 185] on tr "Time 15 : 00 : 00" at bounding box center [45, 188] width 79 height 7
type input "07"
type input "[DATE] 07:00:00"
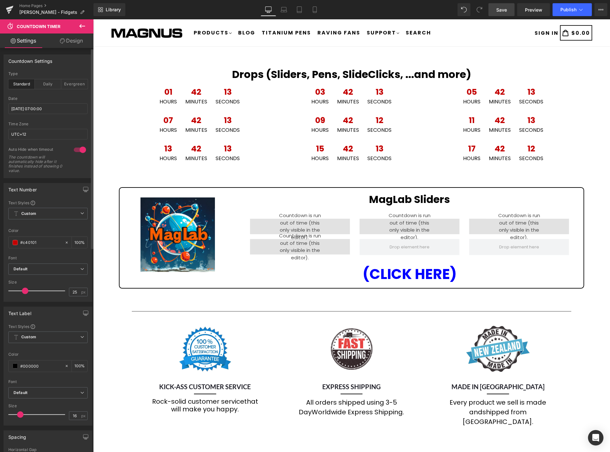
drag, startPoint x: 497, startPoint y: 7, endPoint x: 113, endPoint y: 36, distance: 385.3
click at [497, 7] on span "Save" at bounding box center [501, 9] width 11 height 7
click at [505, 9] on span "Save" at bounding box center [501, 9] width 11 height 7
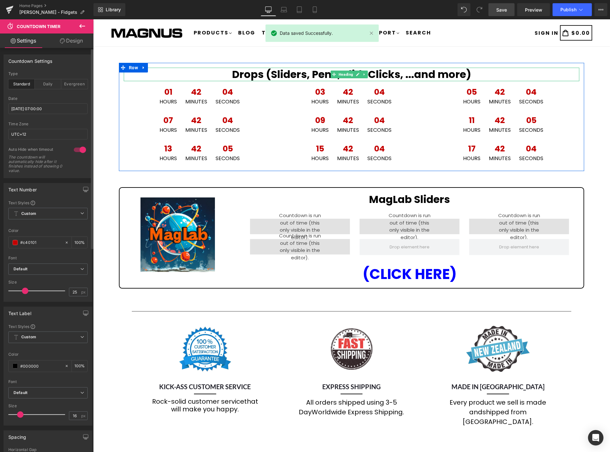
click at [263, 75] on strong "Drops (Sliders, Pens, SlideClicks, ...and more)" at bounding box center [351, 74] width 239 height 14
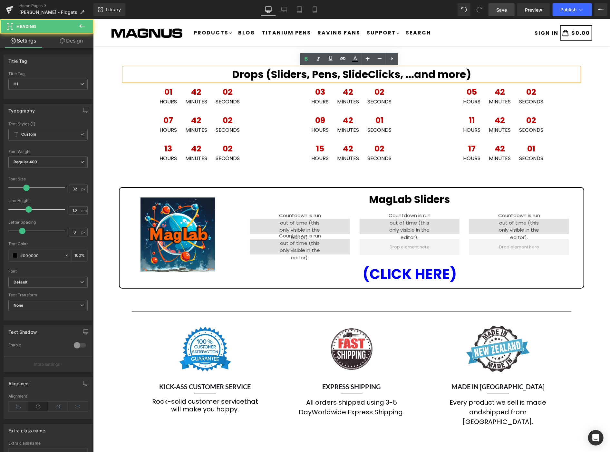
drag, startPoint x: 462, startPoint y: 73, endPoint x: 466, endPoint y: 74, distance: 4.3
click at [463, 73] on strong "Drops (Sliders, Pens, SlideClicks, ...and more)" at bounding box center [351, 74] width 239 height 14
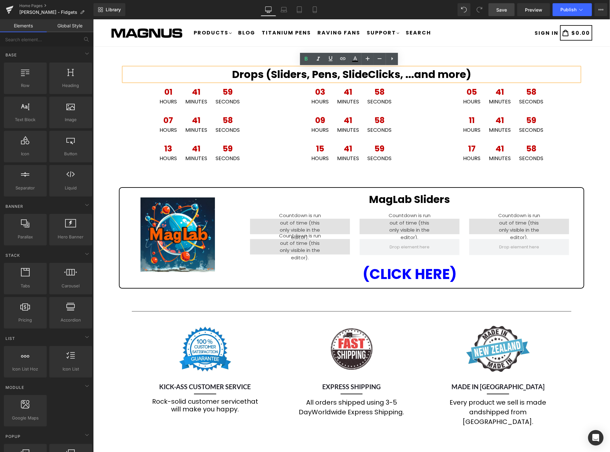
click at [583, 127] on div "Drops (Sliders, Pens, SlideClicks, ...and more) Heading 01 Hours 41 Minutes 59 …" at bounding box center [351, 283] width 517 height 455
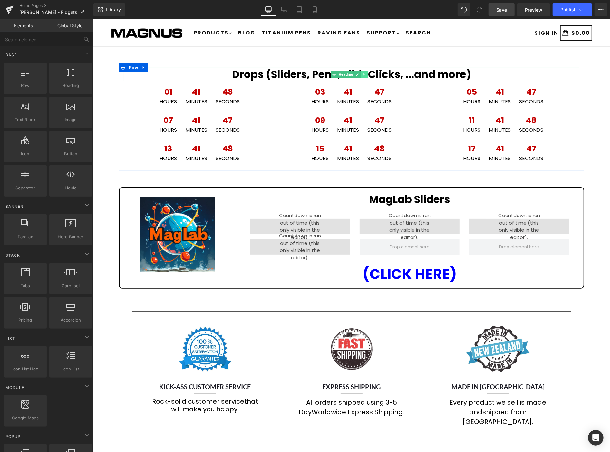
click at [364, 73] on icon at bounding box center [364, 74] width 4 height 4
click at [359, 75] on icon at bounding box center [361, 74] width 4 height 4
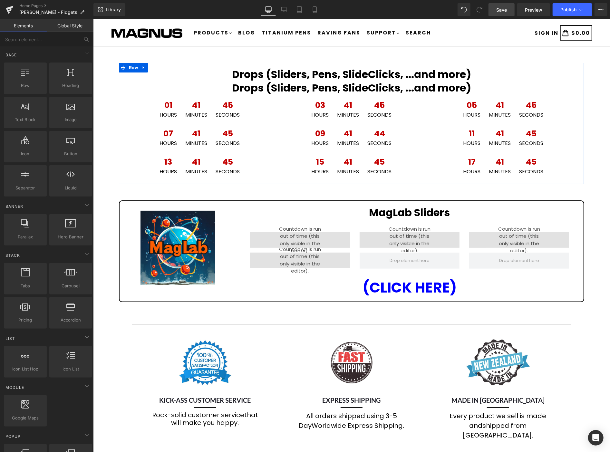
drag, startPoint x: 450, startPoint y: 88, endPoint x: 488, endPoint y: 91, distance: 38.4
click at [450, 88] on strong "Drops (Sliders, Pens, SlideClicks, ...and more)" at bounding box center [351, 87] width 239 height 14
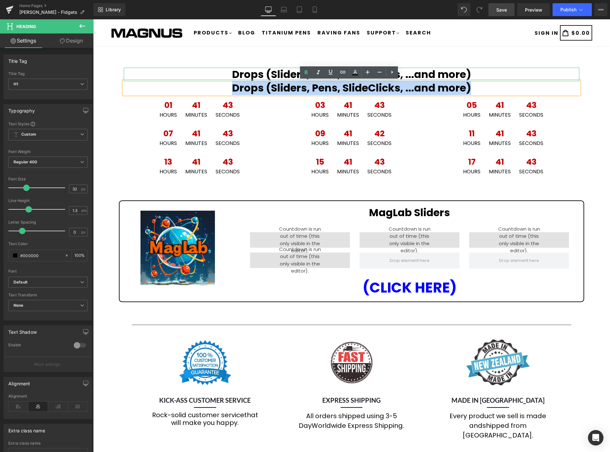
drag, startPoint x: 470, startPoint y: 86, endPoint x: 229, endPoint y: 81, distance: 240.9
click at [230, 81] on h1 "Drops (Sliders, Pens, SlideClicks, ...and more)" at bounding box center [350, 88] width 455 height 14
drag, startPoint x: 273, startPoint y: 70, endPoint x: 270, endPoint y: 72, distance: 3.9
click at [273, 70] on strong "Drops (Sliders, Pens, SlideClicks, ...and more)" at bounding box center [351, 74] width 239 height 14
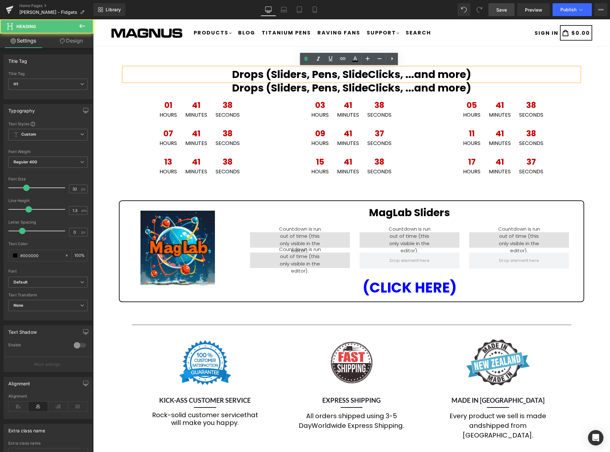
click at [267, 73] on strong "Drops (Sliders, Pens, SlideClicks, ...and more)" at bounding box center [351, 74] width 239 height 14
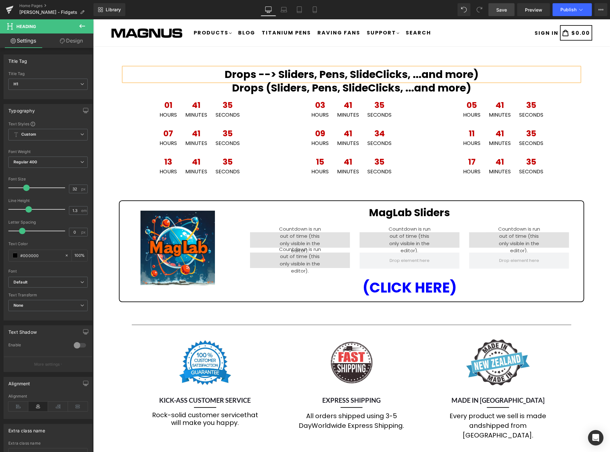
click at [491, 73] on h1 "Drops --> Sliders, Pens, SlideClicks, ...and more)" at bounding box center [350, 74] width 455 height 14
click at [263, 84] on strong "Drops (Sliders, Pens, SlideClicks, ...and more)" at bounding box center [351, 87] width 239 height 14
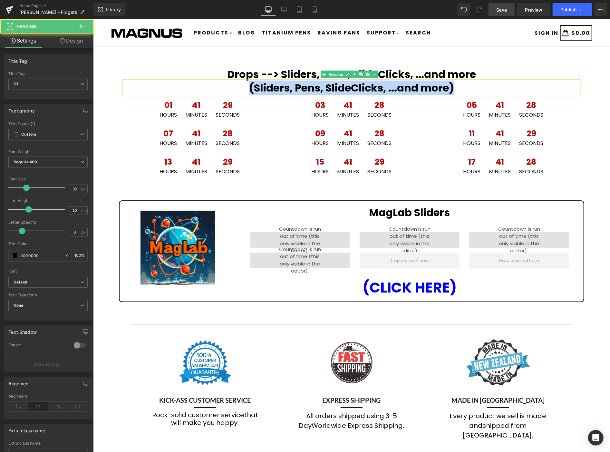
drag, startPoint x: 465, startPoint y: 87, endPoint x: 202, endPoint y: 81, distance: 263.2
click at [240, 75] on div "Drops --> Sliders, Pens, SlideClicks, ...and more Heading (Sliders, Pens, Slide…" at bounding box center [351, 123] width 465 height 112
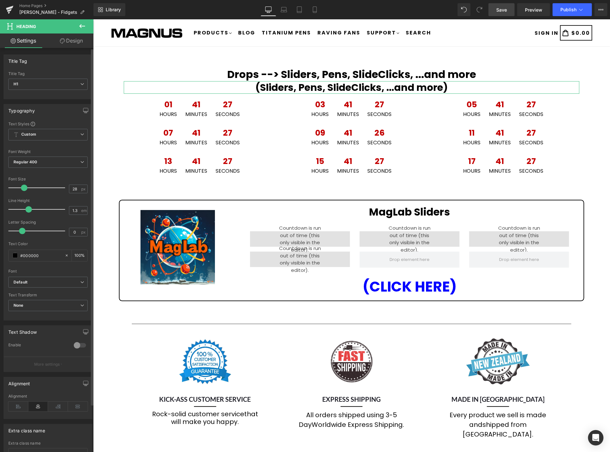
type input "27"
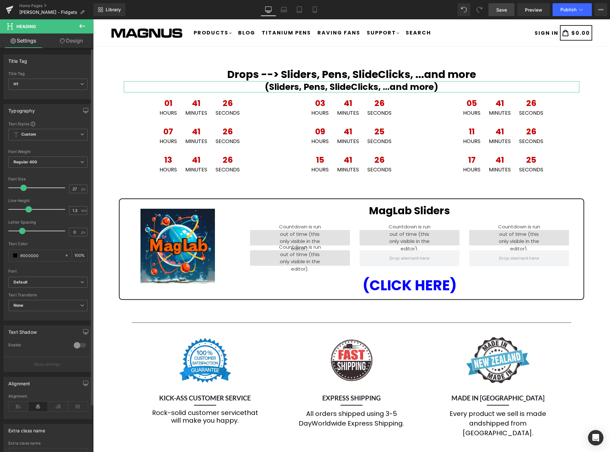
click at [24, 186] on span at bounding box center [23, 188] width 6 height 6
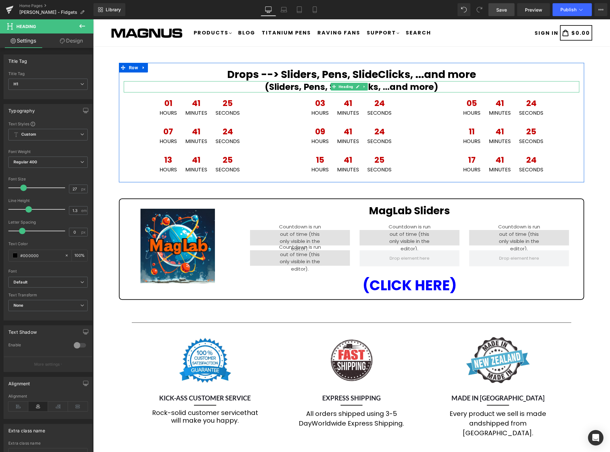
click at [415, 88] on strong "(Sliders, Pens, SlideClicks, ...and more)" at bounding box center [350, 87] width 173 height 12
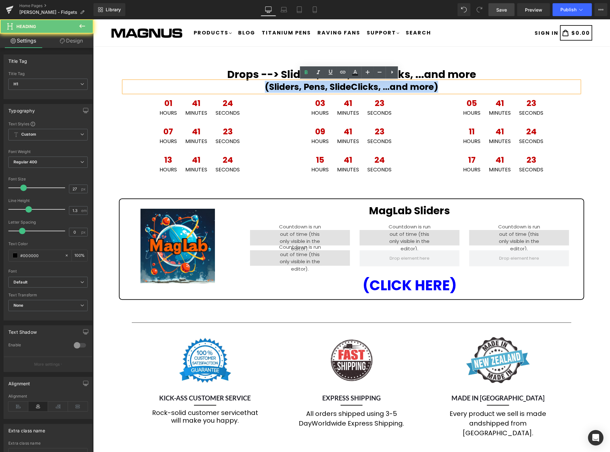
drag, startPoint x: 445, startPoint y: 90, endPoint x: 273, endPoint y: 83, distance: 172.8
click at [245, 89] on h1 "(Sliders, Pens, SlideClicks, ...and more)" at bounding box center [350, 86] width 455 height 11
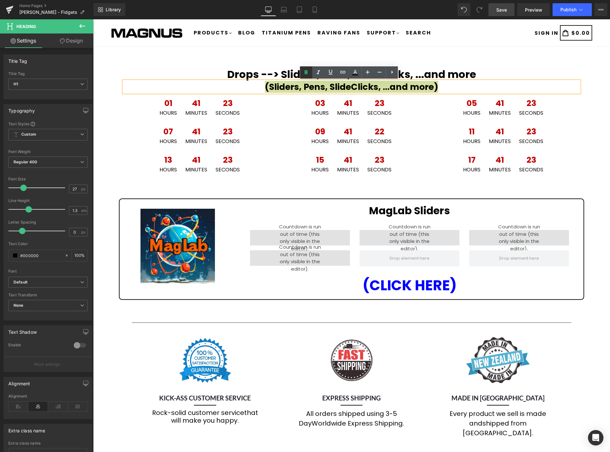
click at [303, 73] on icon at bounding box center [306, 73] width 8 height 8
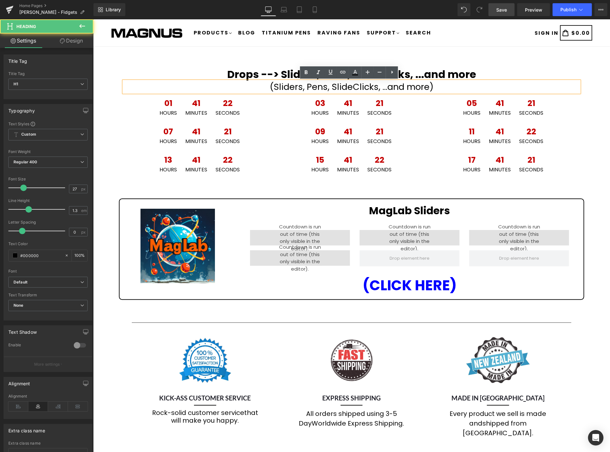
click at [424, 87] on h1 "(Sliders, Pens, SlideClicks, ...and more)" at bounding box center [350, 86] width 455 height 11
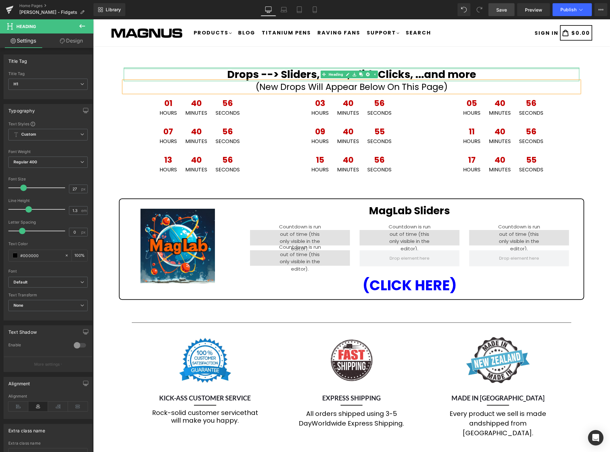
click at [479, 69] on div at bounding box center [350, 68] width 455 height 2
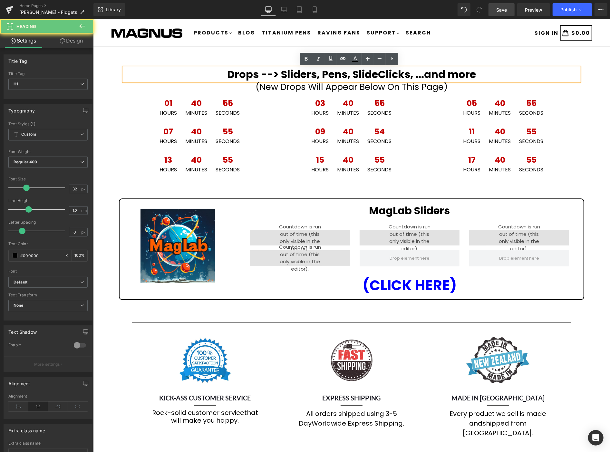
click at [476, 73] on h1 "Drops --> Sliders, Pens, SlideClicks, ...and more" at bounding box center [350, 74] width 455 height 14
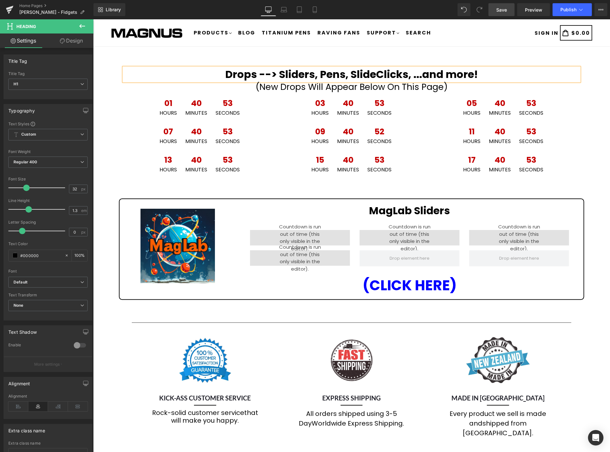
drag, startPoint x: 594, startPoint y: 136, endPoint x: 576, endPoint y: 79, distance: 60.0
click at [594, 136] on div "Drops --> Sliders, Pens, SlideClicks, ...and more! Heading (New Drops Will Appe…" at bounding box center [351, 289] width 517 height 466
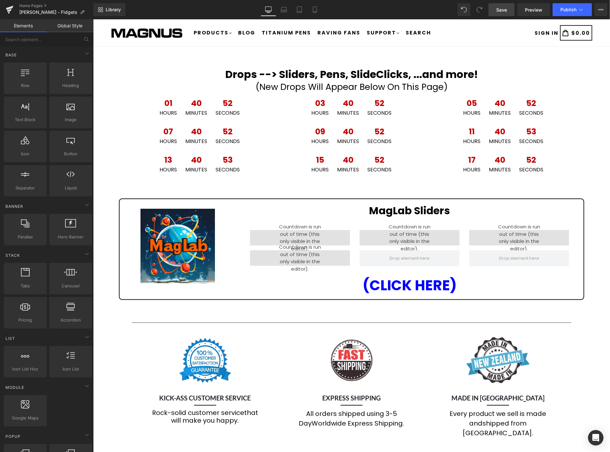
click at [506, 5] on link "Save" at bounding box center [501, 9] width 26 height 13
click at [504, 9] on span "Save" at bounding box center [501, 9] width 11 height 7
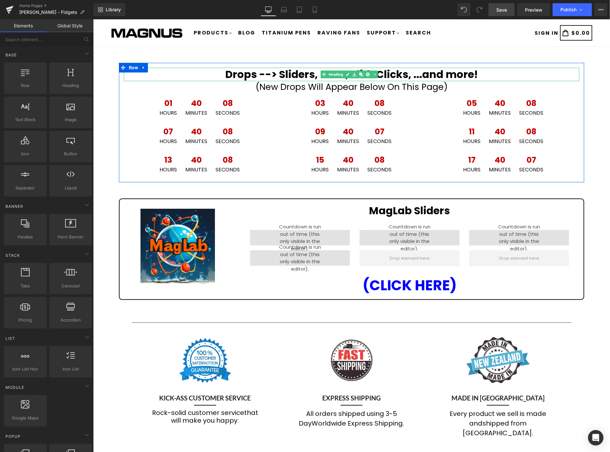
drag, startPoint x: 262, startPoint y: 73, endPoint x: 232, endPoint y: 74, distance: 30.3
click at [262, 73] on strong "Drops --> Sliders, Pens, SlideClicks, ...and more!" at bounding box center [351, 74] width 252 height 14
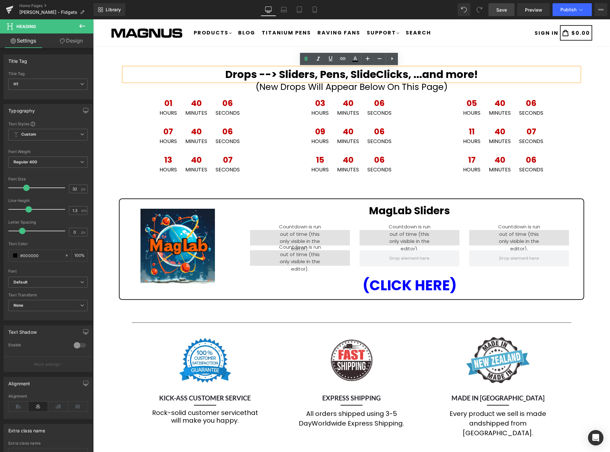
click at [225, 75] on strong "Drops --> Sliders, Pens, SlideClicks, ...and more!" at bounding box center [351, 74] width 252 height 14
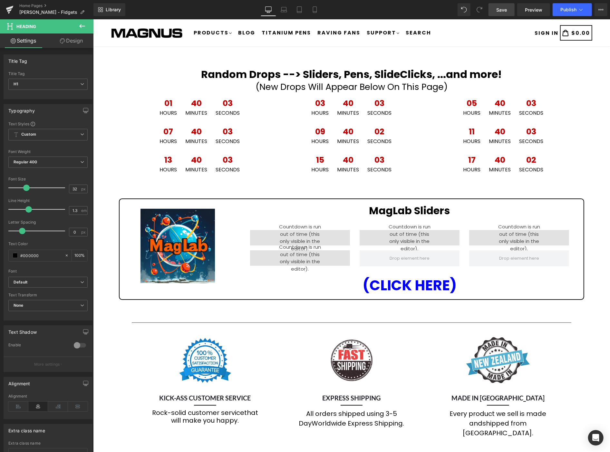
click at [500, 8] on span "Save" at bounding box center [501, 9] width 11 height 7
click at [80, 23] on icon at bounding box center [82, 26] width 8 height 8
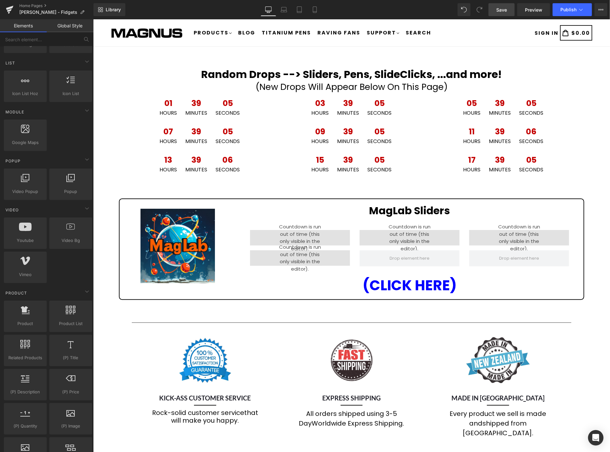
scroll to position [286, 0]
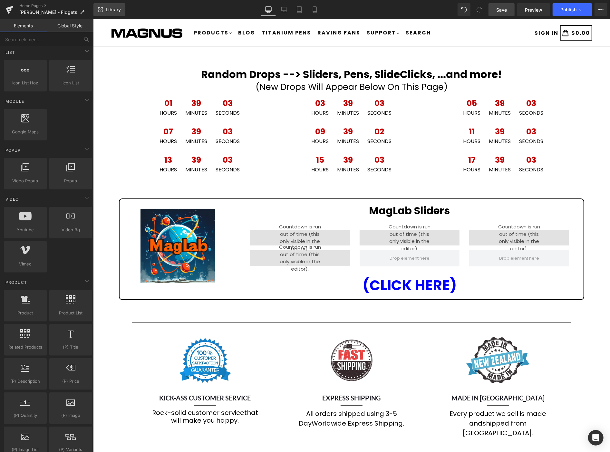
click at [110, 7] on span "Library" at bounding box center [113, 10] width 15 height 6
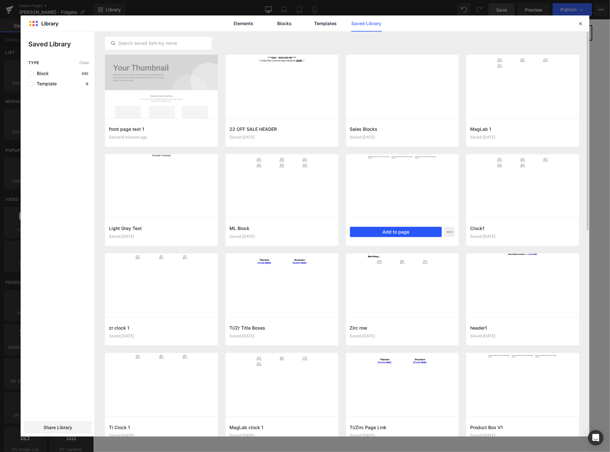
click at [395, 228] on button "Add to page" at bounding box center [396, 232] width 92 height 10
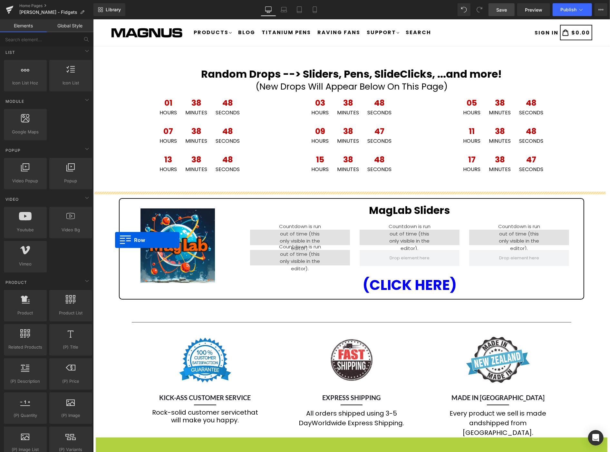
scroll to position [0, 0]
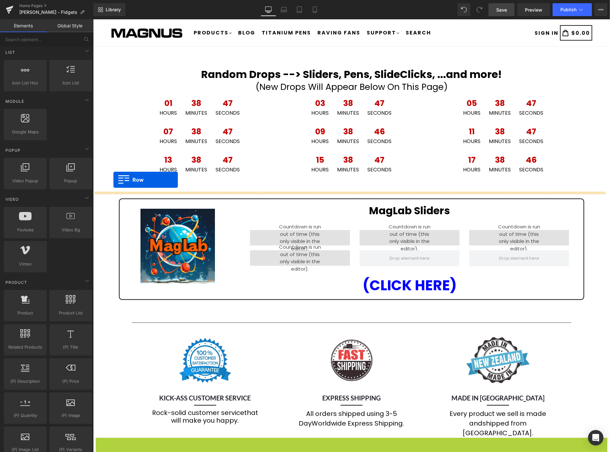
drag, startPoint x: 98, startPoint y: 316, endPoint x: 113, endPoint y: 179, distance: 137.1
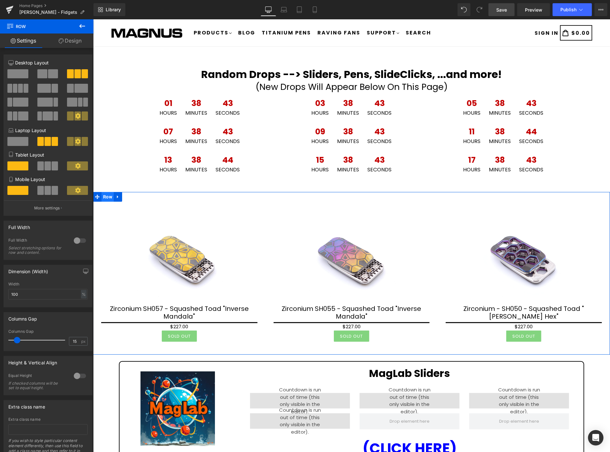
click at [105, 196] on ul "Row" at bounding box center [107, 197] width 29 height 10
click at [64, 41] on link "Design" at bounding box center [70, 40] width 47 height 14
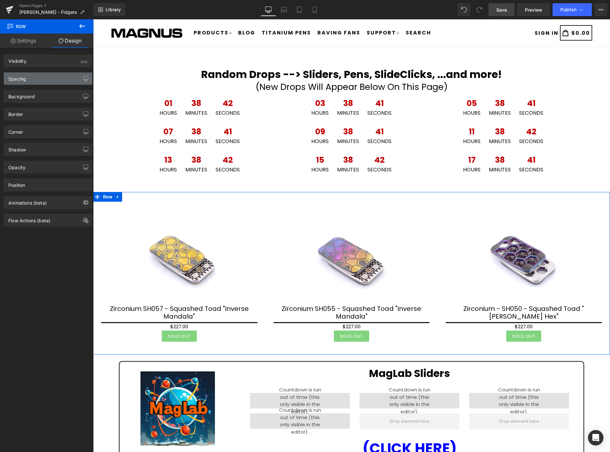
click at [48, 79] on div "Spacing" at bounding box center [48, 78] width 88 height 12
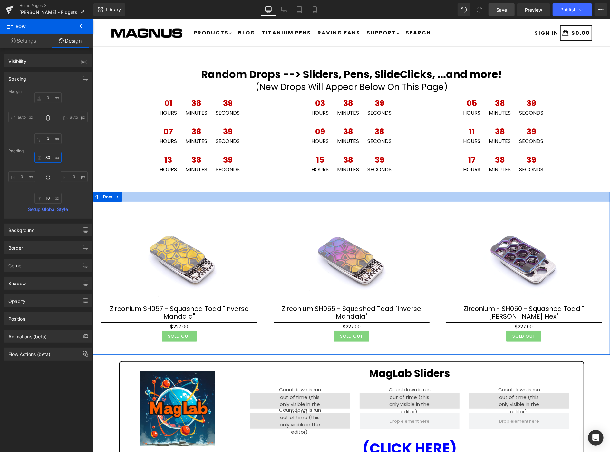
click at [51, 156] on input "30" at bounding box center [47, 157] width 27 height 11
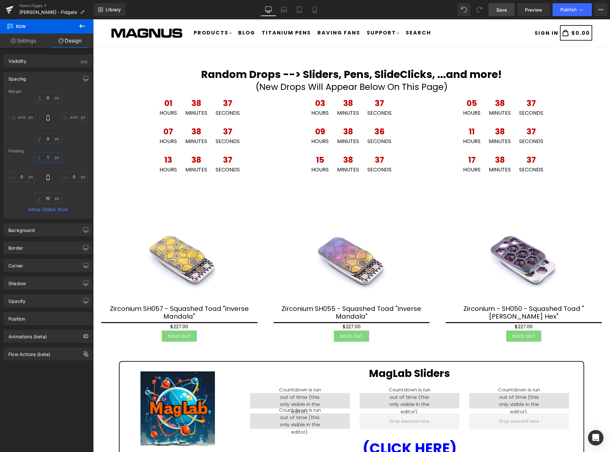
type input "10"
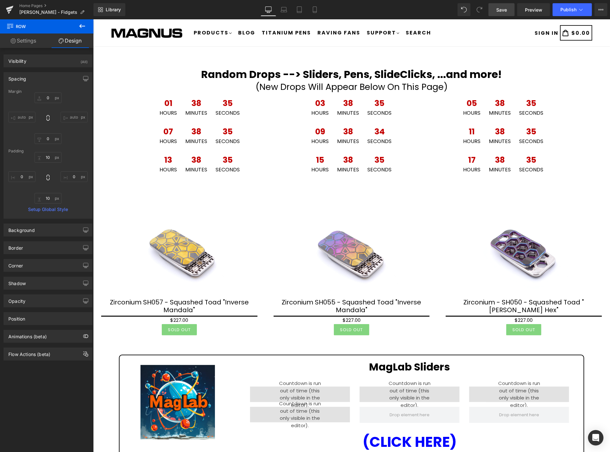
click at [99, 46] on main "Random Drops --> Sliders, Pens, SlideClicks, ...and more! Heading (New Drops Wi…" at bounding box center [351, 362] width 517 height 632
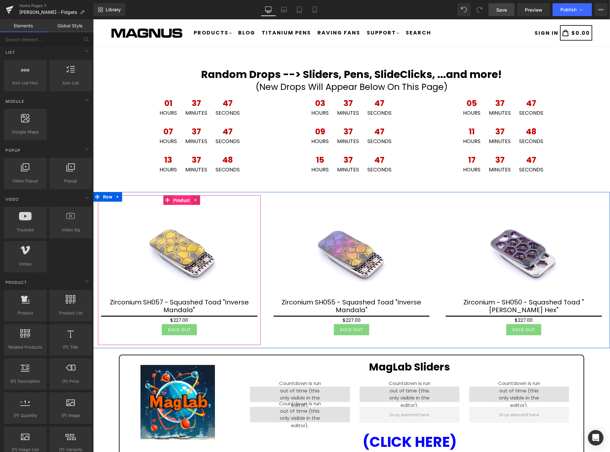
click at [173, 199] on span "Product" at bounding box center [181, 200] width 20 height 10
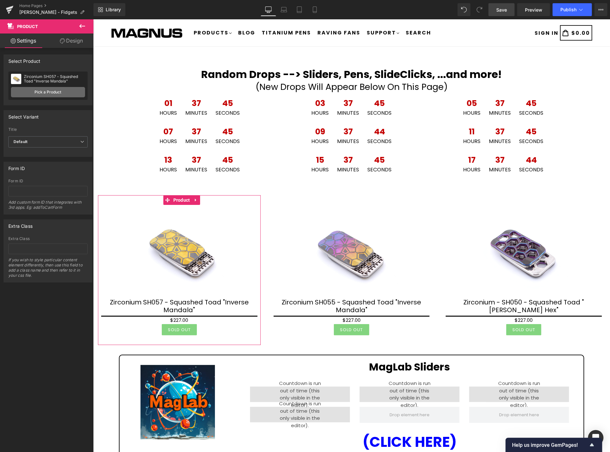
click at [59, 93] on link "Pick a Product" at bounding box center [48, 92] width 74 height 10
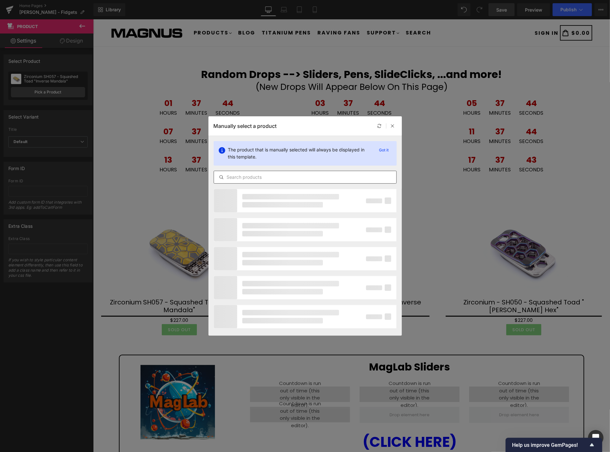
click at [289, 179] on input "text" at bounding box center [305, 177] width 182 height 8
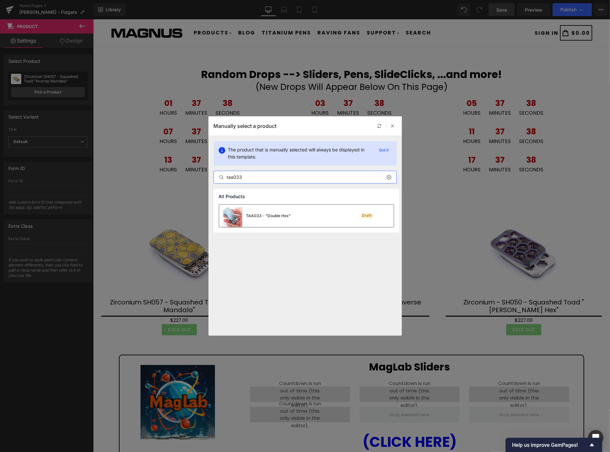
type input "taa033"
click at [305, 218] on div "TAA033 - "Double Hex" Draft" at bounding box center [306, 215] width 175 height 23
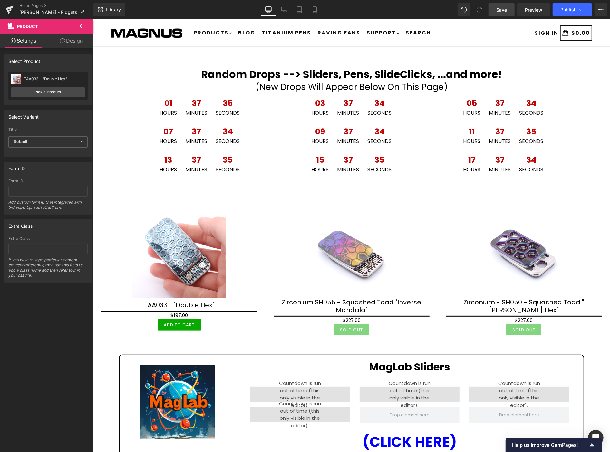
click at [504, 8] on span "Save" at bounding box center [501, 9] width 11 height 7
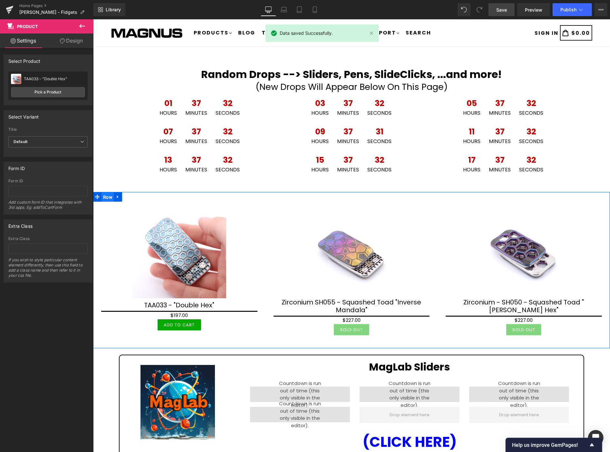
click at [106, 195] on ul "Row" at bounding box center [107, 197] width 29 height 10
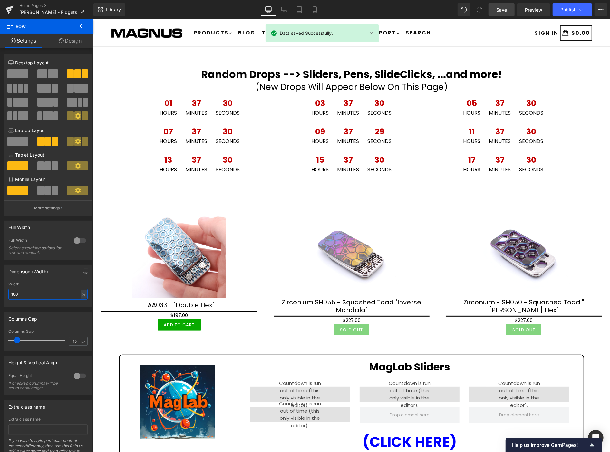
drag, startPoint x: 5, startPoint y: 294, endPoint x: -1, endPoint y: 293, distance: 5.2
click at [0, 293] on html "Row You are previewing how the will restyle your page. You can not edit Element…" at bounding box center [305, 226] width 610 height 452
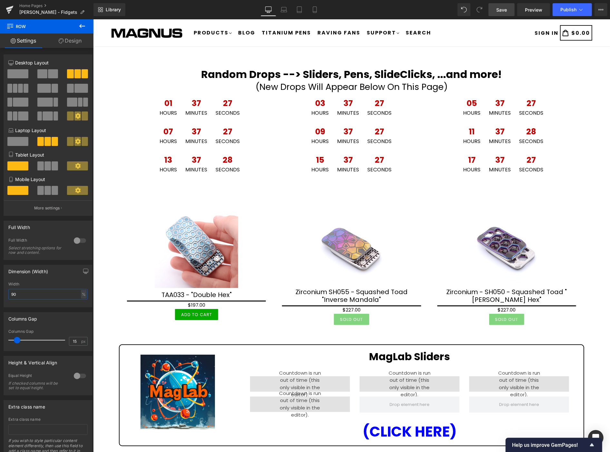
type input "90"
click at [504, 8] on span "Save" at bounding box center [501, 9] width 11 height 7
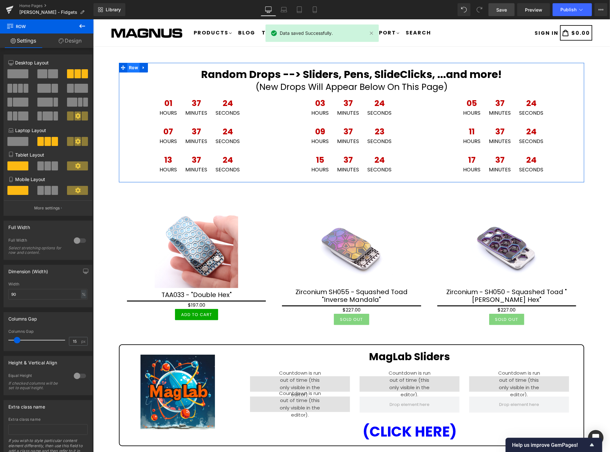
click at [128, 65] on span "Row" at bounding box center [133, 67] width 12 height 10
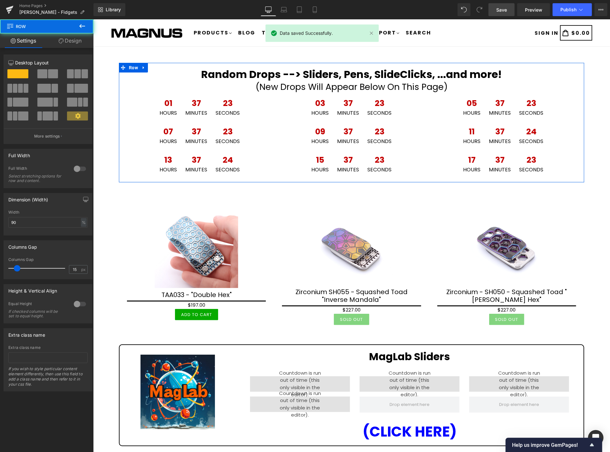
click at [70, 40] on link "Design" at bounding box center [70, 40] width 47 height 14
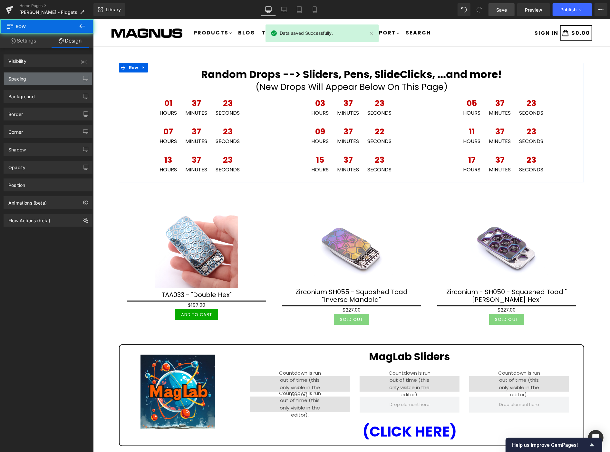
click at [36, 79] on div "Spacing" at bounding box center [48, 78] width 88 height 12
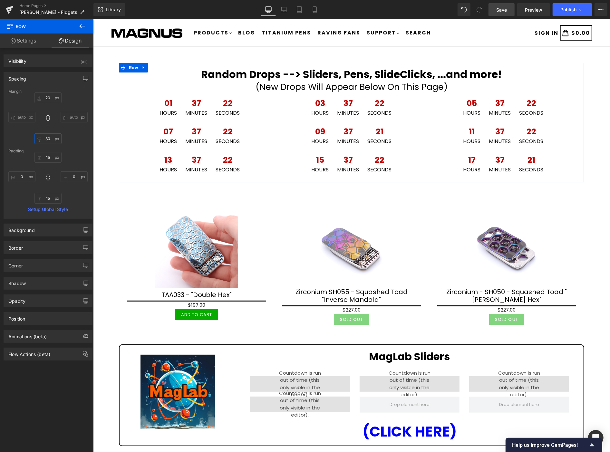
click at [50, 139] on input "30" at bounding box center [47, 138] width 27 height 11
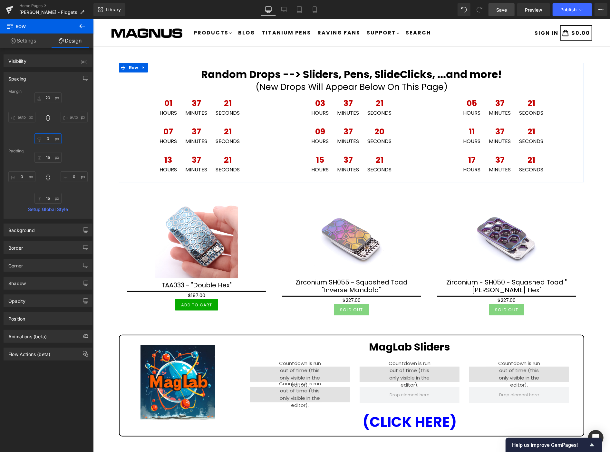
type input "0"
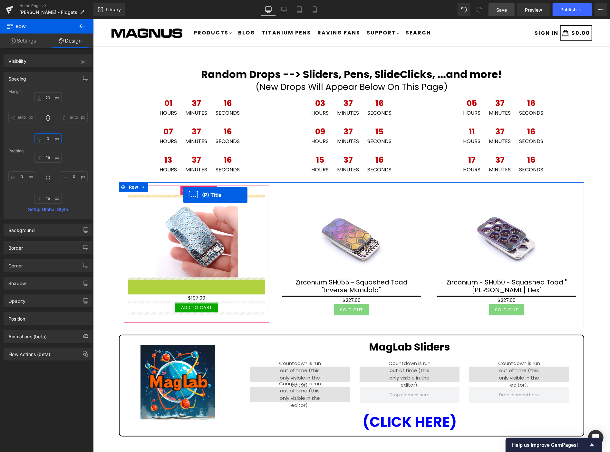
drag, startPoint x: 180, startPoint y: 280, endPoint x: 183, endPoint y: 195, distance: 85.7
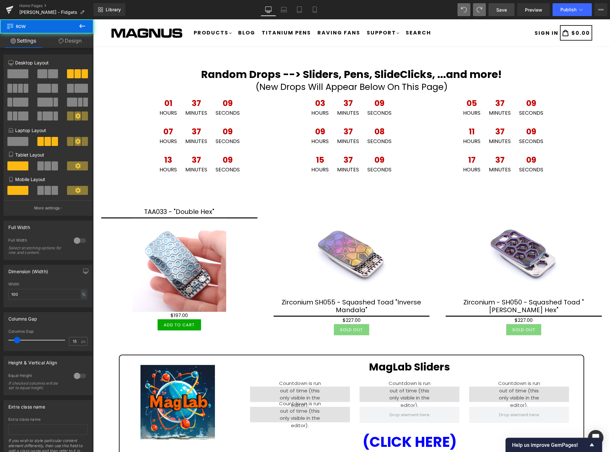
type input "90"
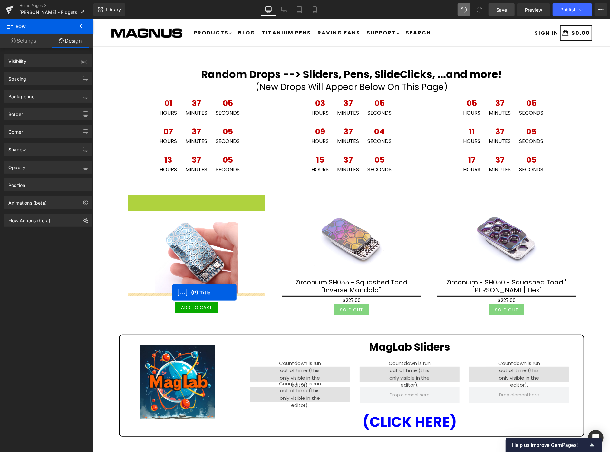
drag, startPoint x: 178, startPoint y: 203, endPoint x: 172, endPoint y: 291, distance: 88.7
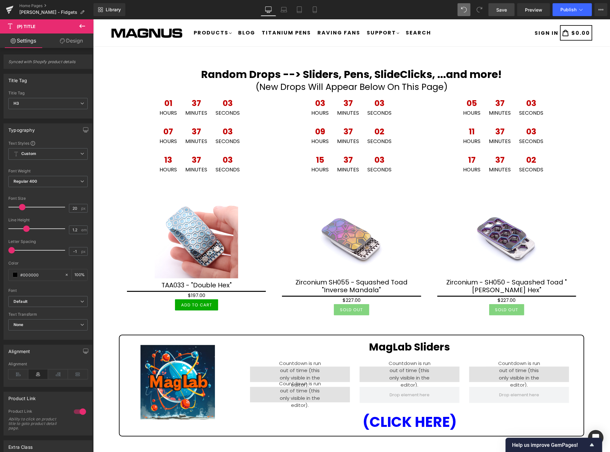
click at [498, 9] on span "Save" at bounding box center [501, 9] width 11 height 7
click at [531, 8] on span "Preview" at bounding box center [533, 9] width 17 height 7
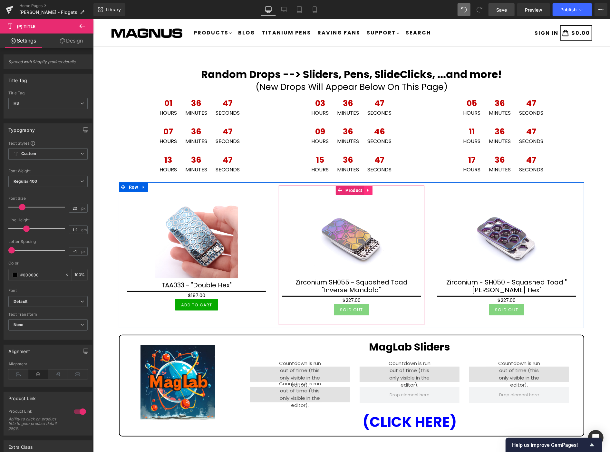
click at [366, 189] on icon at bounding box center [366, 189] width 1 height 3
click at [370, 190] on icon at bounding box center [372, 189] width 5 height 5
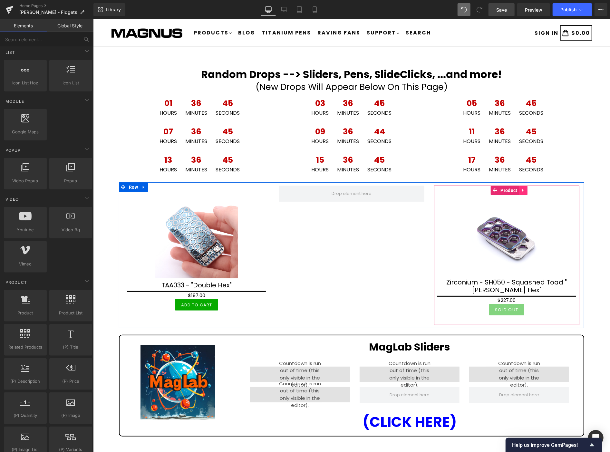
click at [522, 188] on icon at bounding box center [522, 189] width 1 height 3
click at [525, 190] on icon at bounding box center [527, 190] width 5 height 5
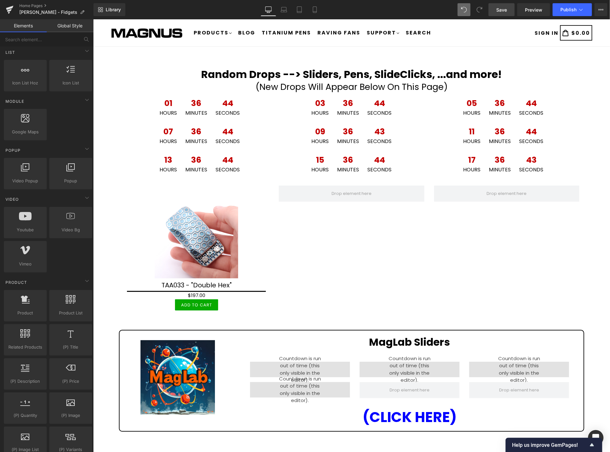
drag, startPoint x: 498, startPoint y: 9, endPoint x: 364, endPoint y: 8, distance: 133.3
click at [498, 9] on span "Save" at bounding box center [501, 9] width 11 height 7
click at [533, 8] on span "Preview" at bounding box center [533, 9] width 17 height 7
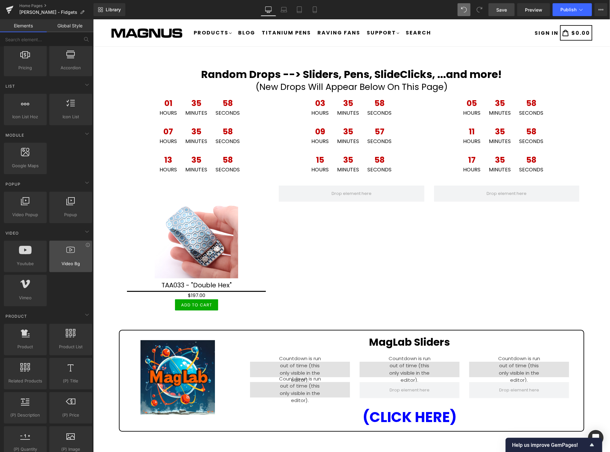
scroll to position [286, 0]
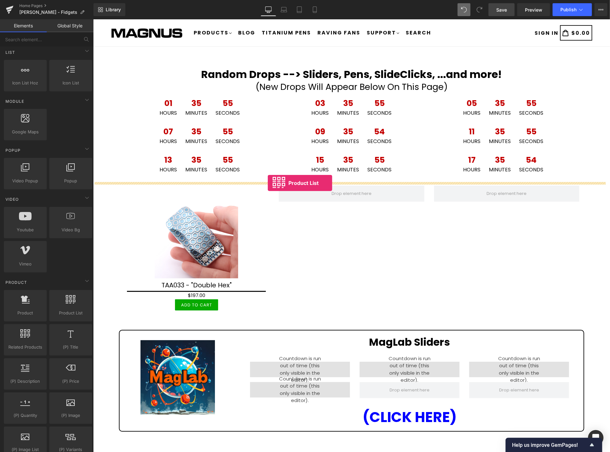
drag, startPoint x: 179, startPoint y: 324, endPoint x: 267, endPoint y: 183, distance: 166.8
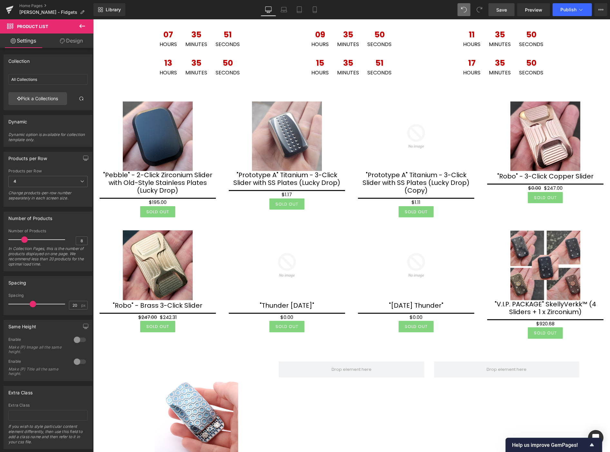
scroll to position [250, 0]
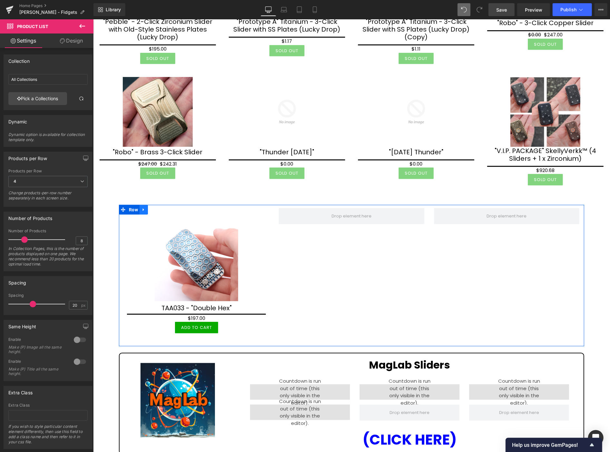
click at [144, 207] on icon at bounding box center [143, 209] width 5 height 5
click at [158, 207] on icon at bounding box center [160, 209] width 5 height 5
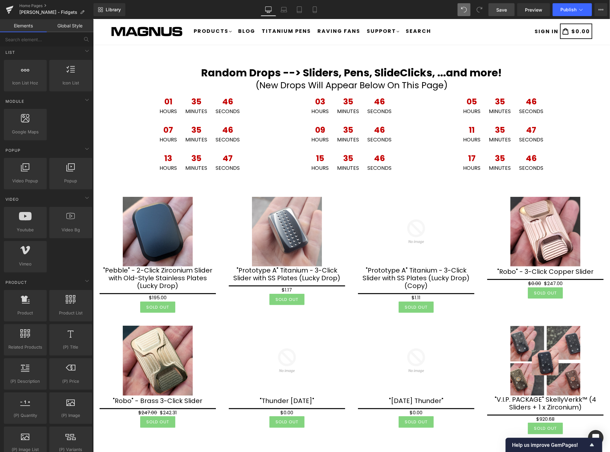
scroll to position [0, 0]
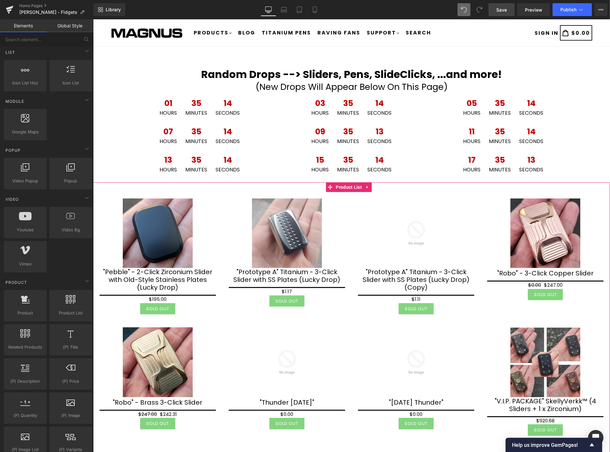
click at [353, 185] on span "Product List" at bounding box center [348, 187] width 29 height 10
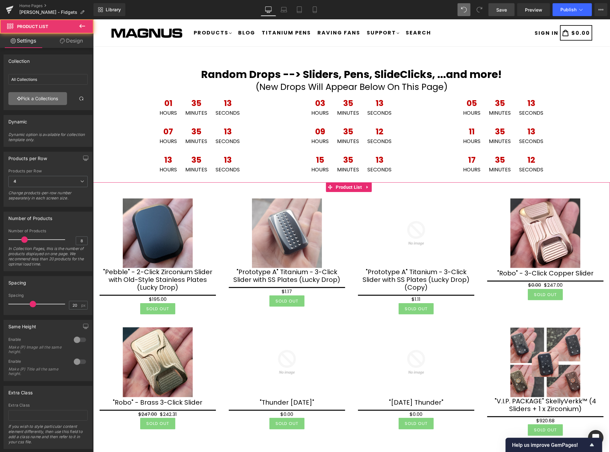
click at [37, 98] on link "Pick a Collections" at bounding box center [37, 98] width 59 height 13
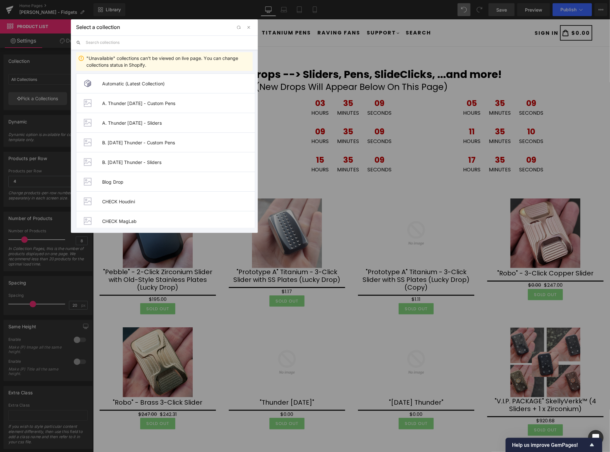
click at [146, 42] on input "text" at bounding box center [169, 42] width 167 height 14
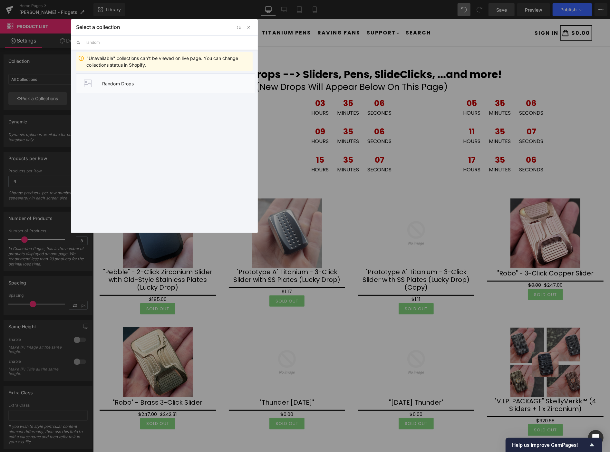
type input "random"
click at [147, 82] on span "Random Drops" at bounding box center [178, 83] width 153 height 5
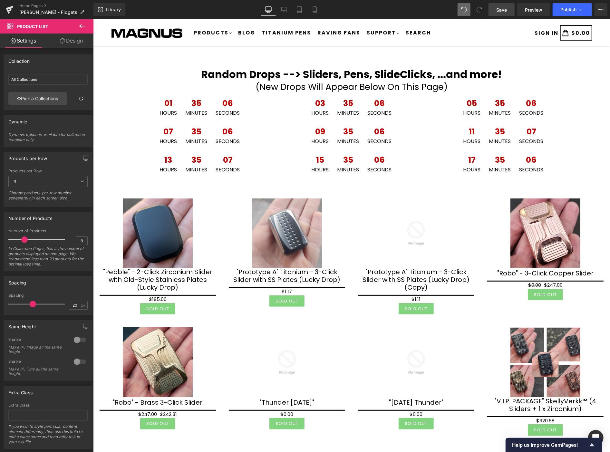
type input "Random Drops"
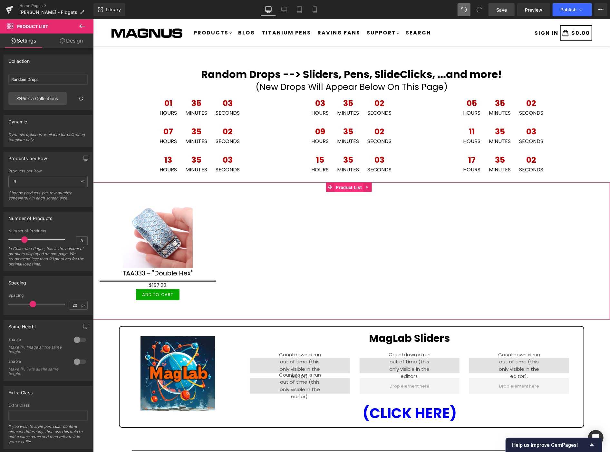
click at [351, 188] on span "Product List" at bounding box center [348, 187] width 29 height 10
click at [62, 183] on span "4" at bounding box center [47, 181] width 79 height 11
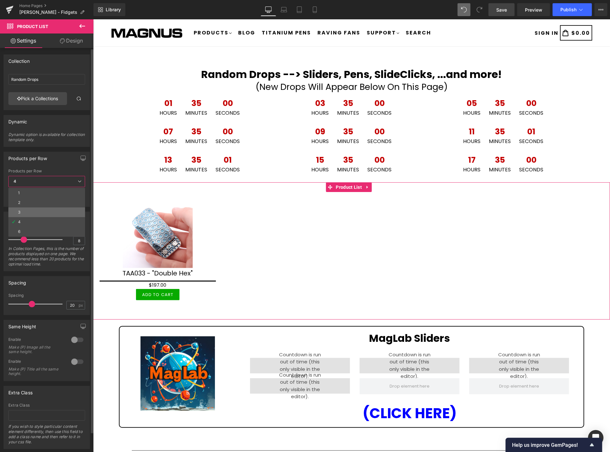
click at [37, 209] on li "3" at bounding box center [46, 212] width 77 height 10
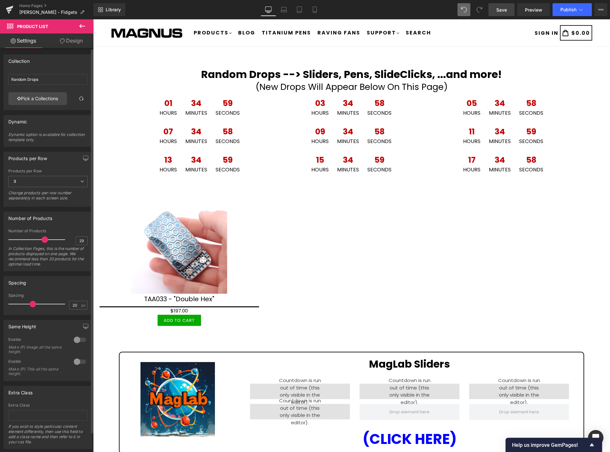
type input "30"
drag, startPoint x: 24, startPoint y: 239, endPoint x: 68, endPoint y: 241, distance: 44.1
click at [68, 241] on div "Number of Products 30 In Collection Pages, this is the number of products displ…" at bounding box center [47, 250] width 79 height 42
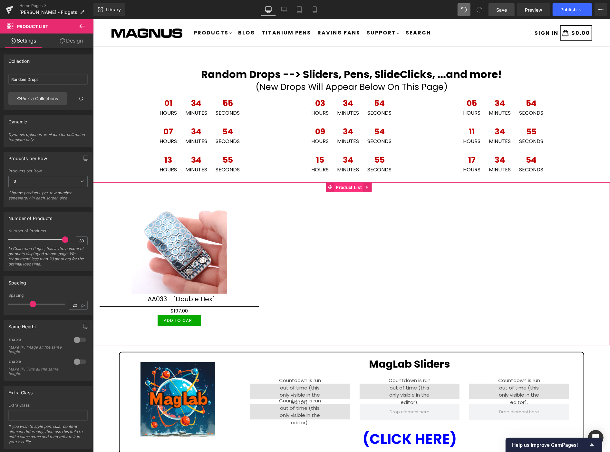
click at [347, 186] on span "Product List" at bounding box center [348, 187] width 29 height 10
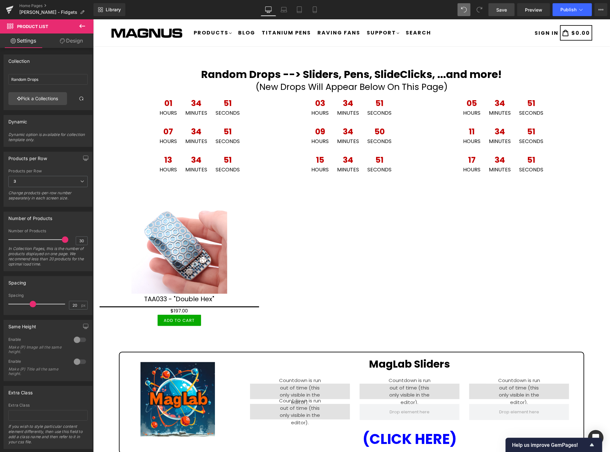
click at [508, 10] on link "Save" at bounding box center [501, 9] width 26 height 13
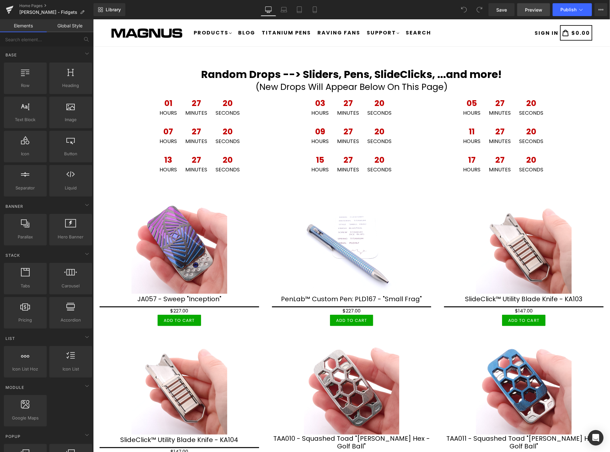
click at [529, 8] on span "Preview" at bounding box center [533, 9] width 17 height 7
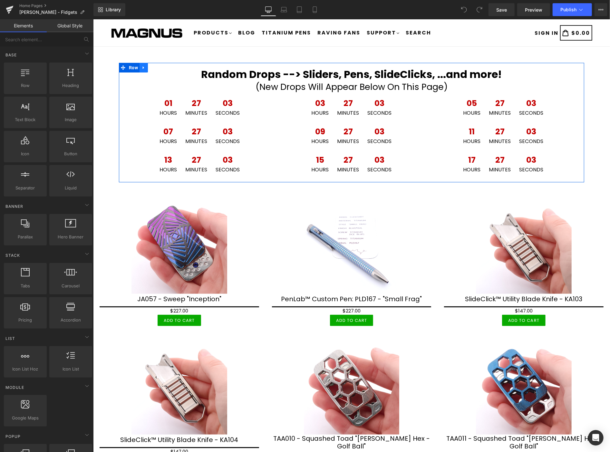
click at [143, 66] on icon at bounding box center [142, 67] width 1 height 3
click at [151, 67] on icon at bounding box center [151, 67] width 5 height 5
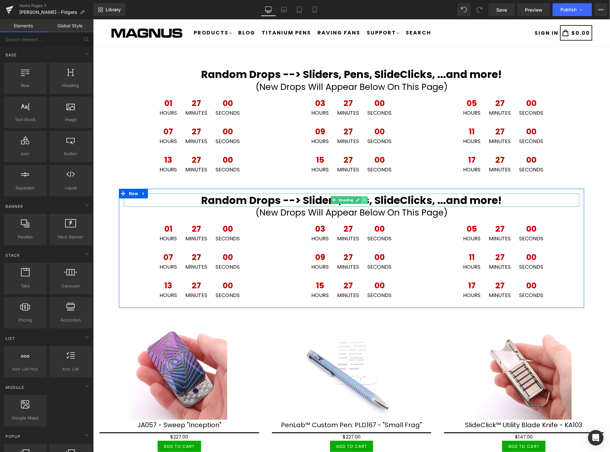
click at [363, 199] on icon at bounding box center [363, 200] width 1 height 2
click at [366, 199] on icon at bounding box center [368, 200] width 4 height 4
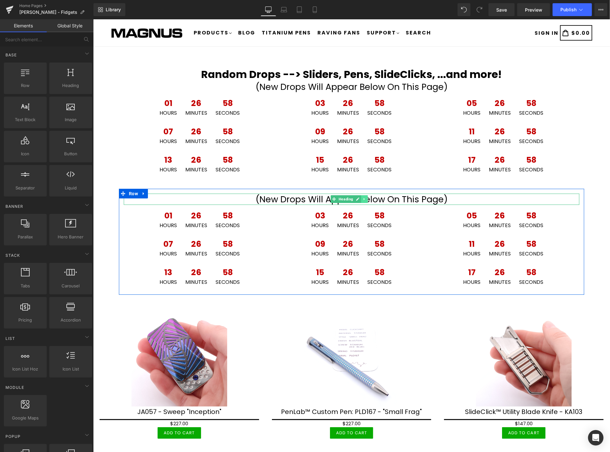
click at [363, 197] on icon at bounding box center [364, 199] width 4 height 4
click at [369, 197] on link at bounding box center [367, 199] width 7 height 8
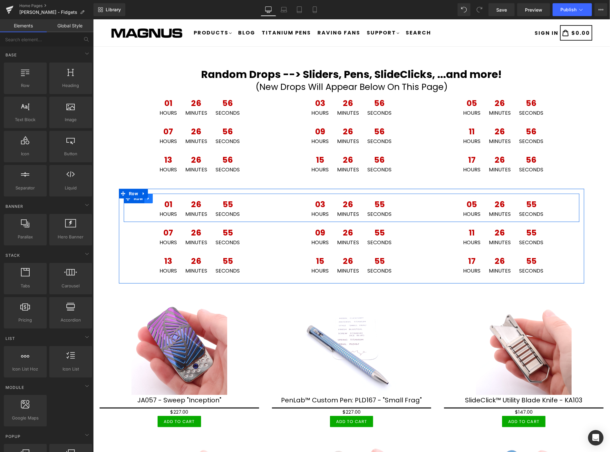
click at [149, 198] on icon at bounding box center [148, 197] width 5 height 5
click at [166, 197] on icon at bounding box center [165, 198] width 5 height 5
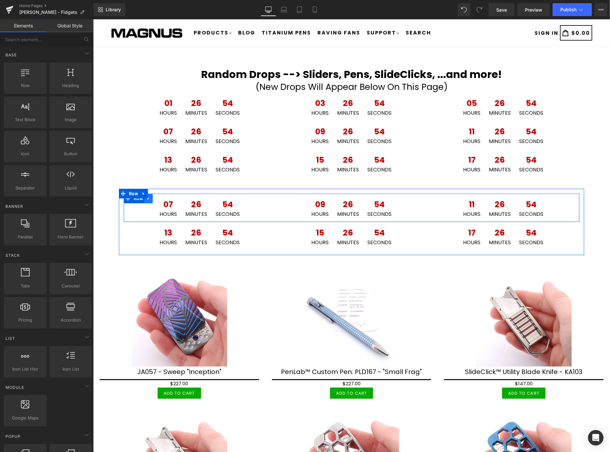
click at [150, 199] on icon at bounding box center [148, 197] width 5 height 5
click at [165, 196] on icon at bounding box center [165, 198] width 5 height 5
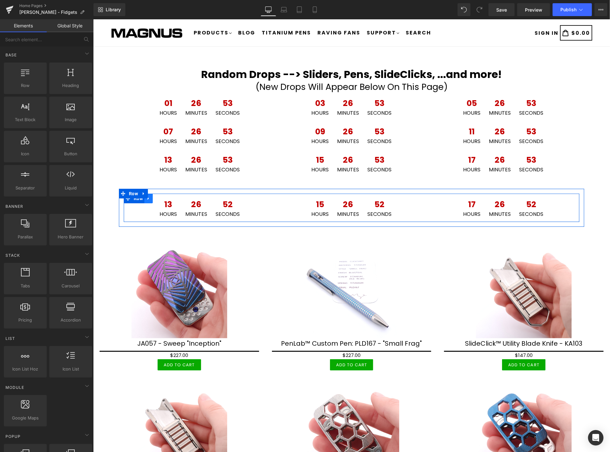
drag, startPoint x: 149, startPoint y: 199, endPoint x: 156, endPoint y: 198, distance: 6.8
click at [150, 199] on icon at bounding box center [148, 197] width 5 height 5
click at [163, 196] on icon at bounding box center [165, 197] width 5 height 5
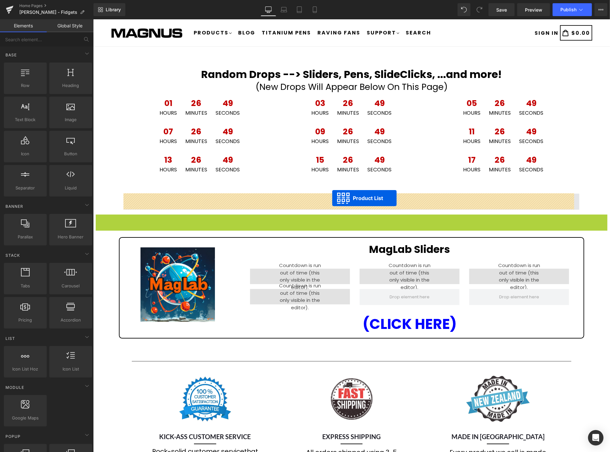
drag, startPoint x: 330, startPoint y: 221, endPoint x: 332, endPoint y: 198, distance: 22.9
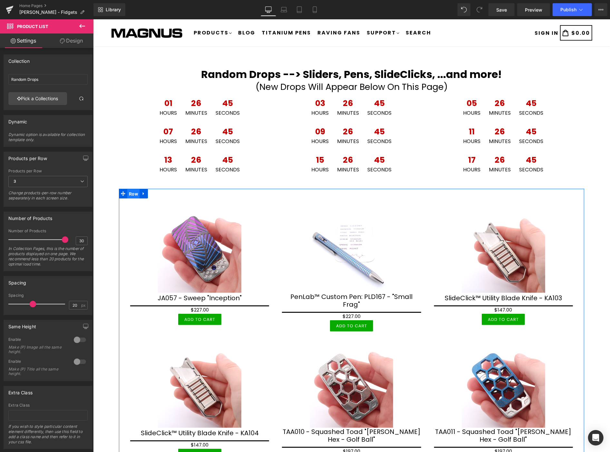
click at [131, 190] on span "Row" at bounding box center [133, 194] width 12 height 10
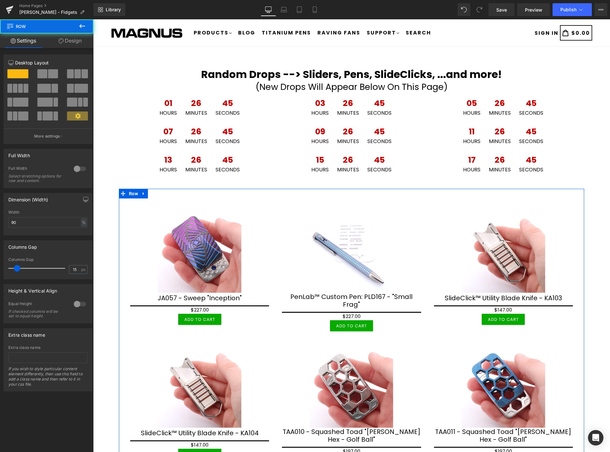
drag, startPoint x: 62, startPoint y: 43, endPoint x: 44, endPoint y: 67, distance: 29.8
click at [62, 43] on icon at bounding box center [61, 40] width 5 height 5
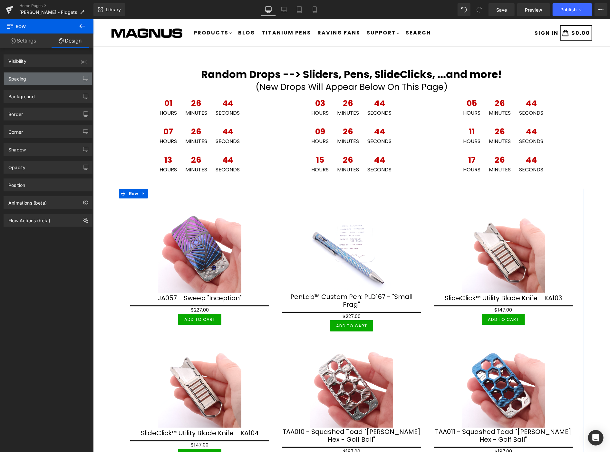
click at [43, 77] on div "Spacing" at bounding box center [48, 78] width 88 height 12
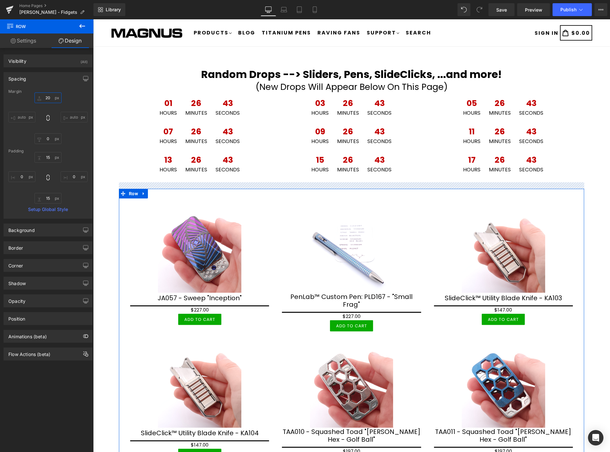
click at [50, 97] on input "20" at bounding box center [47, 97] width 27 height 11
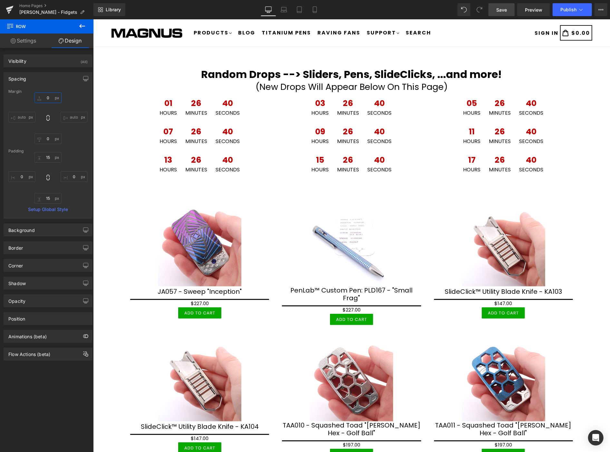
type input "0"
click at [503, 8] on span "Save" at bounding box center [501, 9] width 11 height 7
click at [530, 7] on span "Preview" at bounding box center [533, 9] width 17 height 7
click at [574, 12] on button "Publish" at bounding box center [571, 9] width 39 height 13
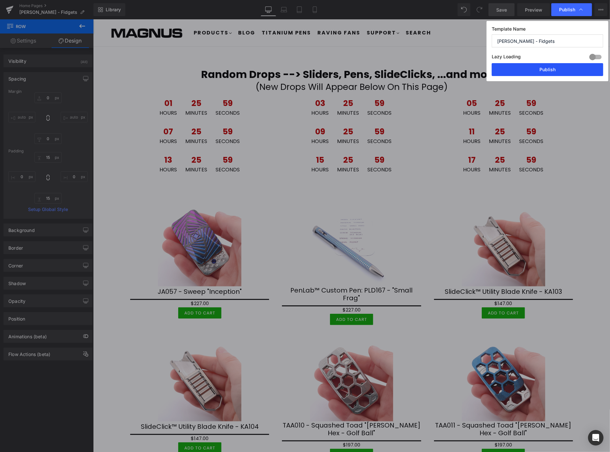
click at [553, 69] on button "Publish" at bounding box center [546, 69] width 111 height 13
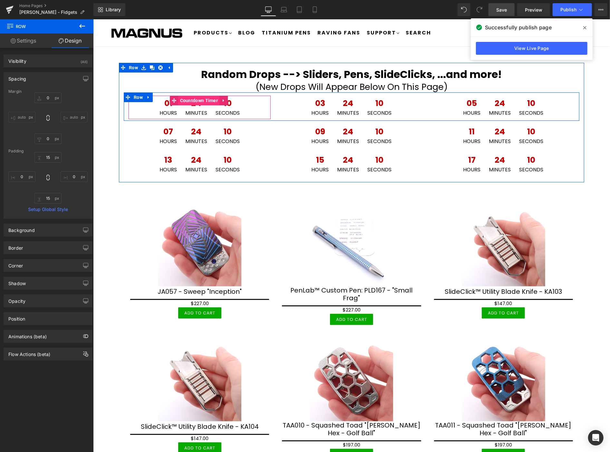
click at [196, 99] on span "Countdown Timer" at bounding box center [198, 100] width 41 height 10
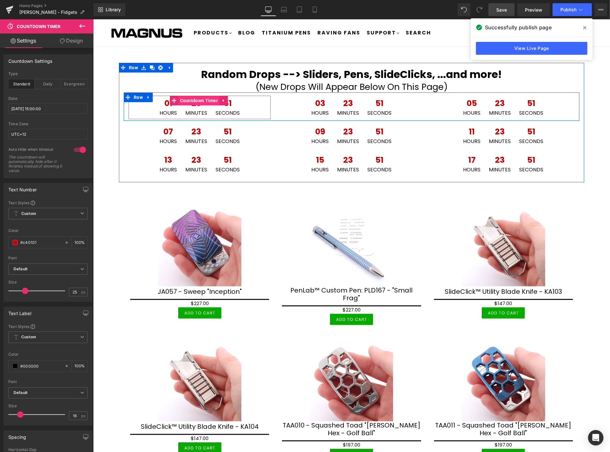
click at [202, 100] on span "Countdown Timer" at bounding box center [198, 100] width 41 height 10
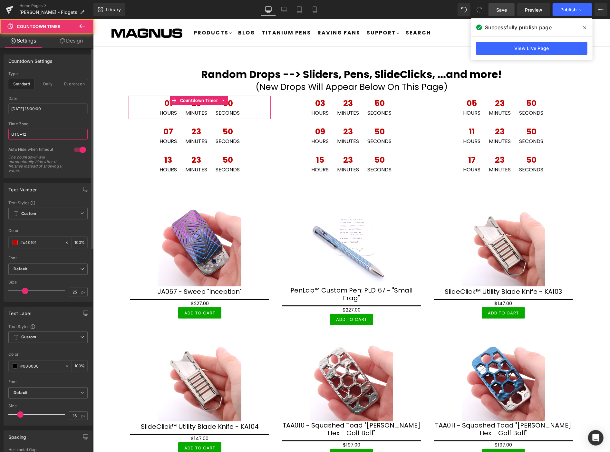
click at [56, 137] on input "UTC+12" at bounding box center [47, 134] width 79 height 11
type input "UTC+13"
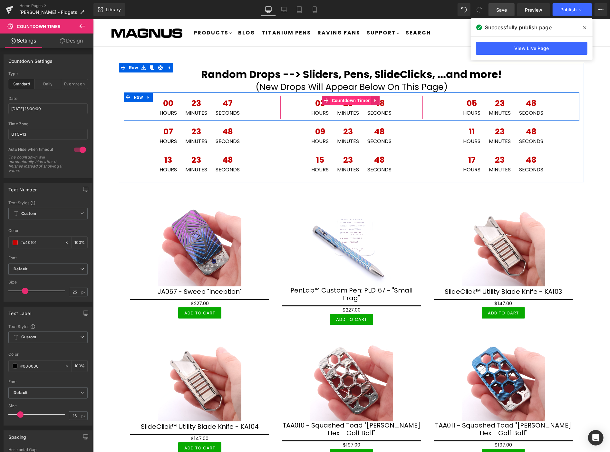
click at [345, 97] on span "Countdown Timer" at bounding box center [350, 100] width 41 height 10
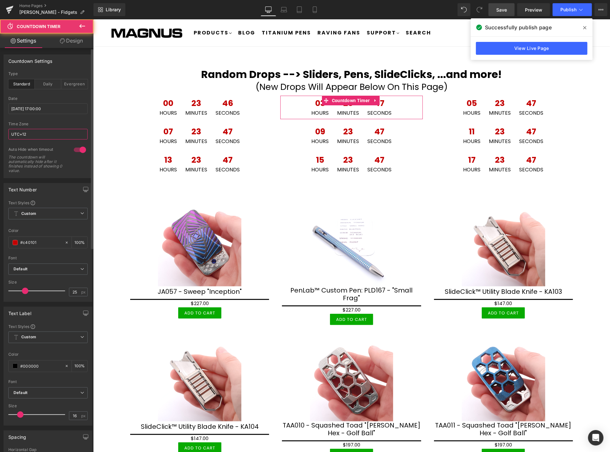
click at [39, 133] on input "UTC+12" at bounding box center [47, 134] width 79 height 11
type input "UTC+13"
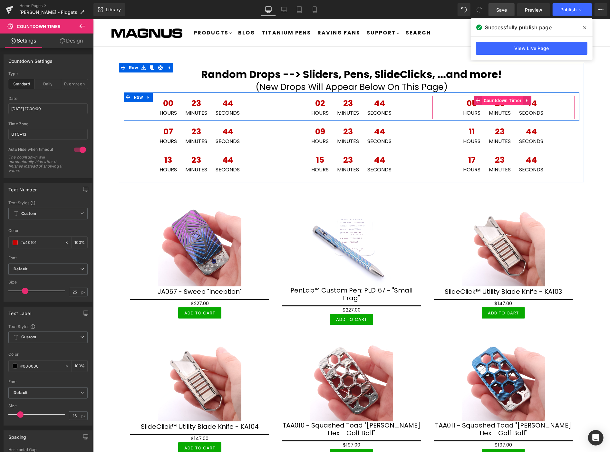
click at [504, 101] on span "Countdown Timer" at bounding box center [501, 100] width 41 height 10
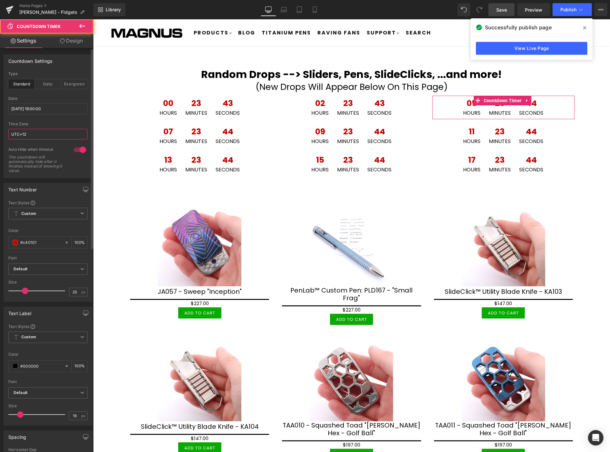
click at [41, 131] on input "UTC+12" at bounding box center [47, 134] width 79 height 11
type input "UTC+13"
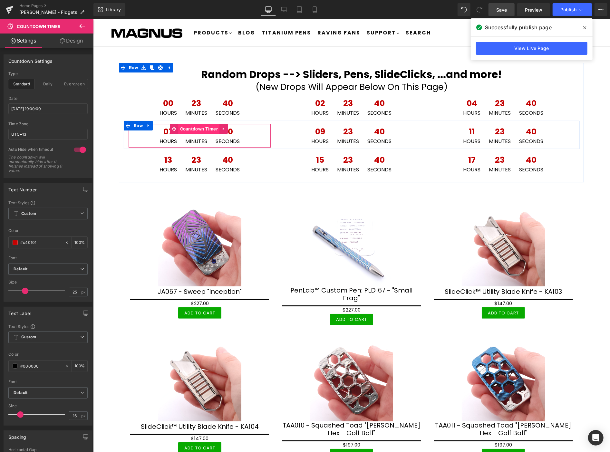
click at [192, 127] on span "Countdown Timer" at bounding box center [198, 129] width 41 height 10
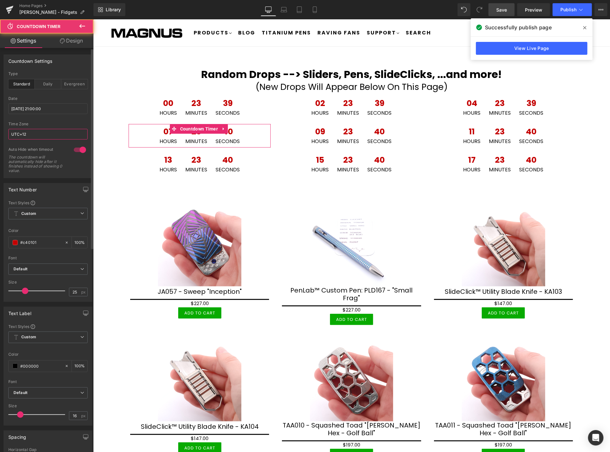
click at [55, 135] on input "UTC+12" at bounding box center [47, 134] width 79 height 11
type input "UTC+13"
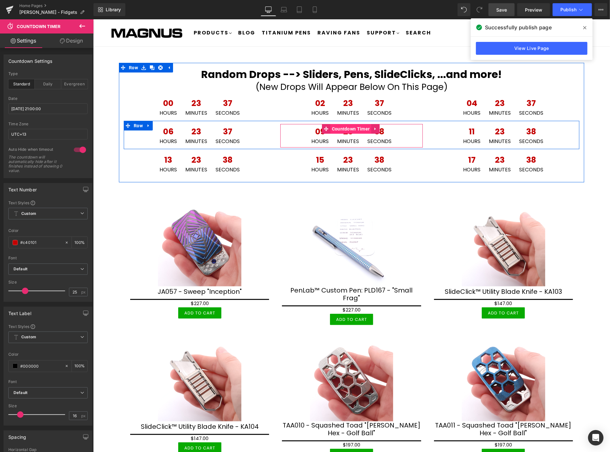
click at [346, 124] on span "Countdown Timer" at bounding box center [350, 129] width 41 height 10
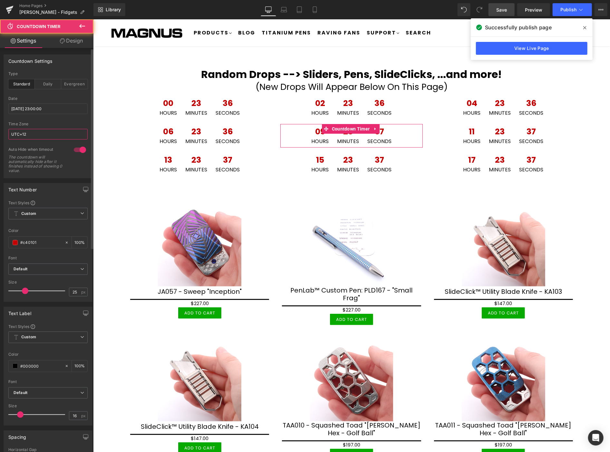
click at [37, 136] on input "UTC+12" at bounding box center [47, 134] width 79 height 11
type input "UTC+13"
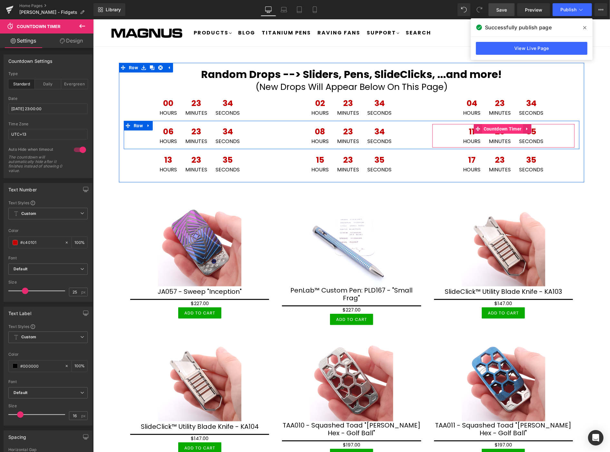
click at [495, 128] on span "Countdown Timer" at bounding box center [501, 129] width 41 height 10
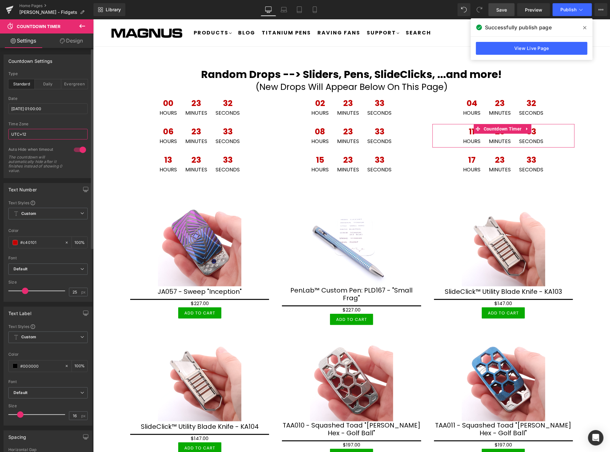
click at [53, 134] on input "UTC+12" at bounding box center [47, 134] width 79 height 11
type input "UTC+13"
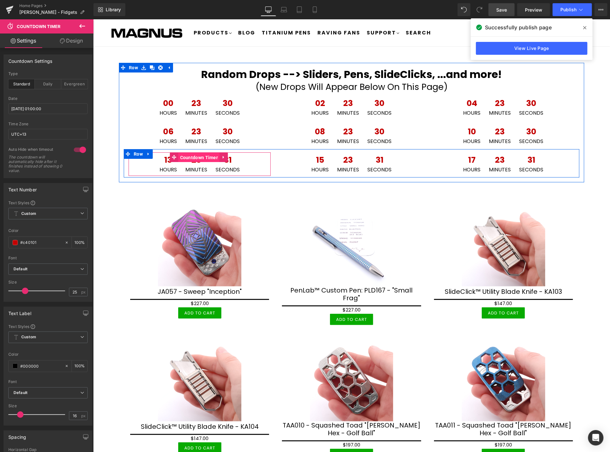
click at [199, 154] on span "Countdown Timer" at bounding box center [198, 157] width 41 height 10
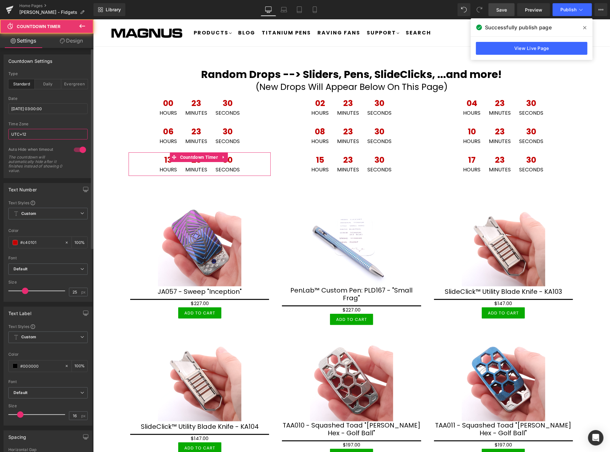
click at [46, 134] on input "UTC+12" at bounding box center [47, 134] width 79 height 11
type input "UTC+13"
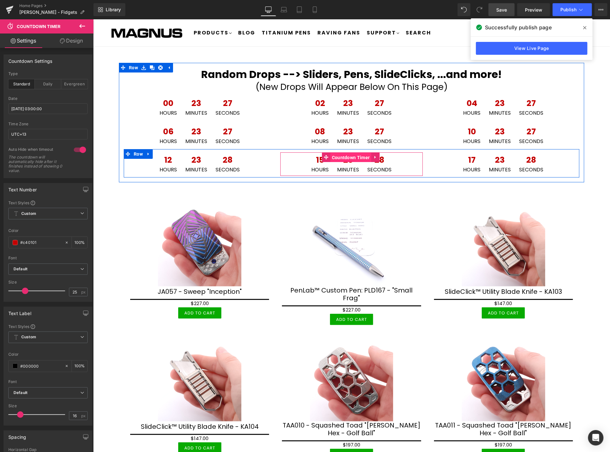
click at [356, 157] on span "Countdown Timer" at bounding box center [350, 157] width 41 height 10
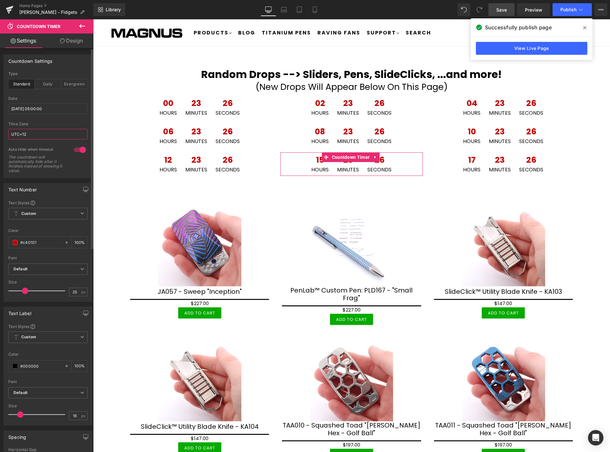
click at [41, 134] on input "UTC+12" at bounding box center [47, 134] width 79 height 11
type input "UTC+13"
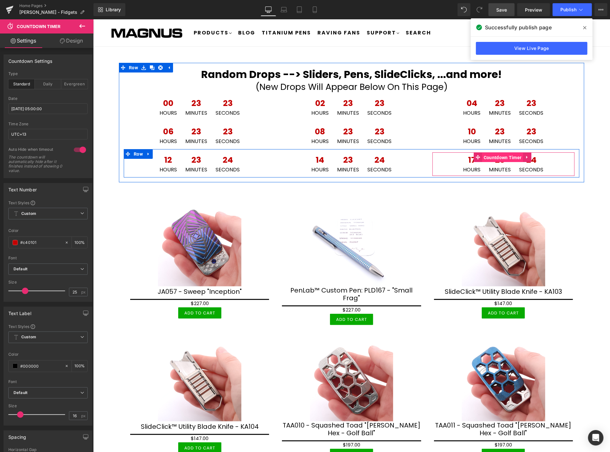
click at [496, 156] on span "Countdown Timer" at bounding box center [501, 157] width 41 height 10
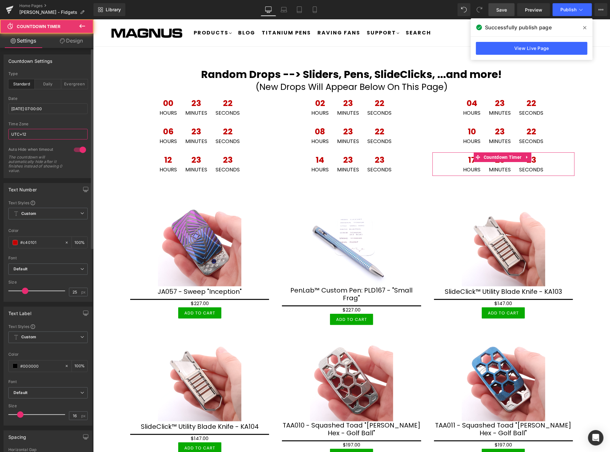
click at [55, 136] on input "UTC+12" at bounding box center [47, 134] width 79 height 11
type input "UTC+13"
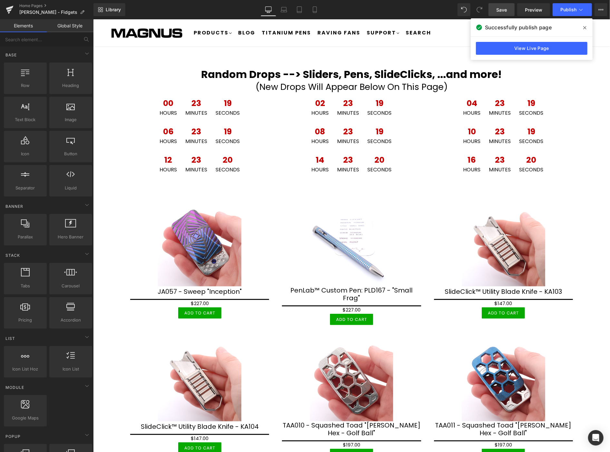
click at [503, 12] on span "Save" at bounding box center [501, 9] width 11 height 7
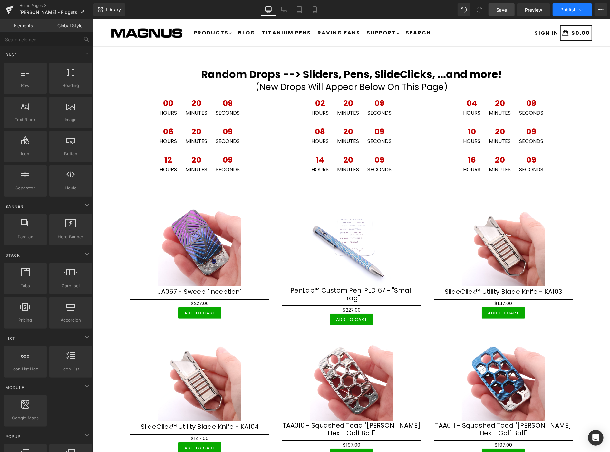
click at [581, 11] on icon at bounding box center [580, 9] width 6 height 6
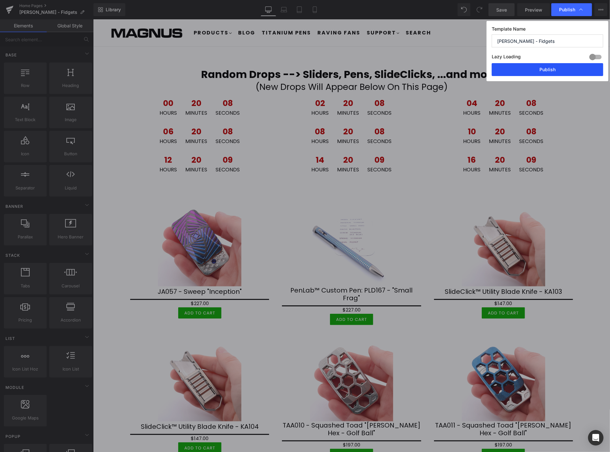
click at [546, 71] on button "Publish" at bounding box center [546, 69] width 111 height 13
